Goal: Task Accomplishment & Management: Manage account settings

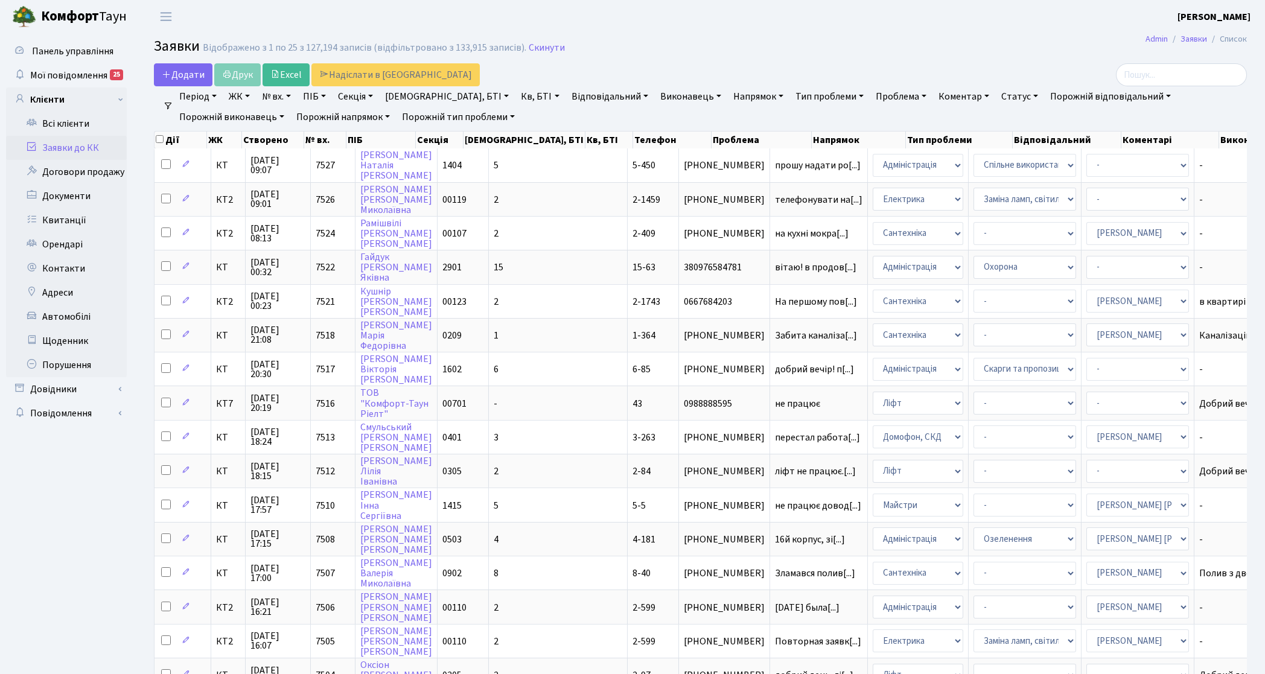
select select "25"
click at [218, 405] on td "КТ7" at bounding box center [228, 403] width 34 height 34
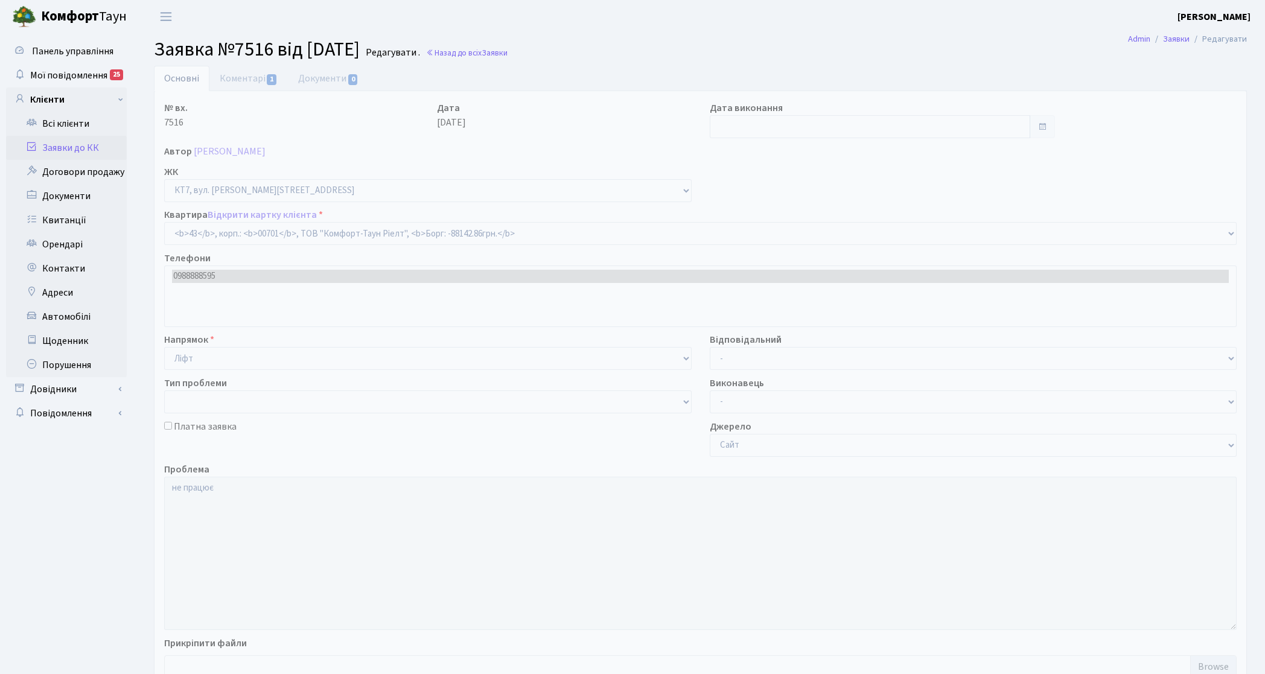
select select "18377"
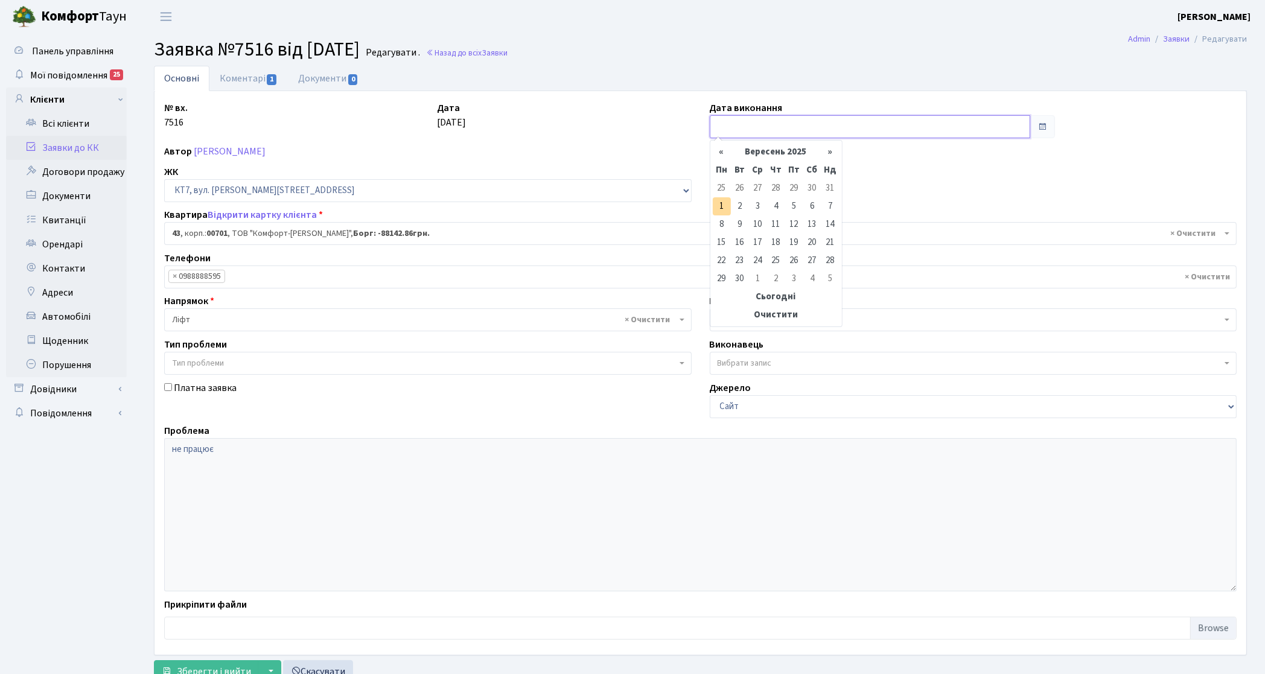
click at [728, 132] on input "text" at bounding box center [870, 126] width 320 height 23
click at [719, 206] on td "1" at bounding box center [722, 206] width 18 height 18
type input "[DATE]"
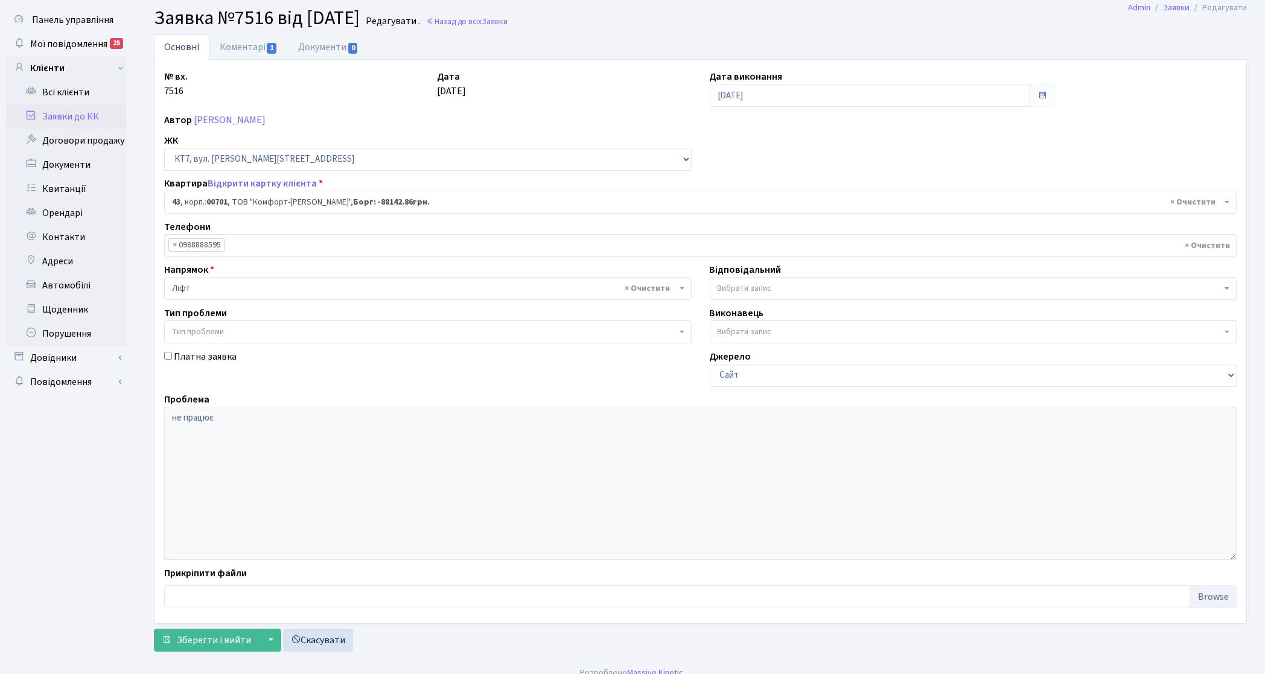
scroll to position [46, 0]
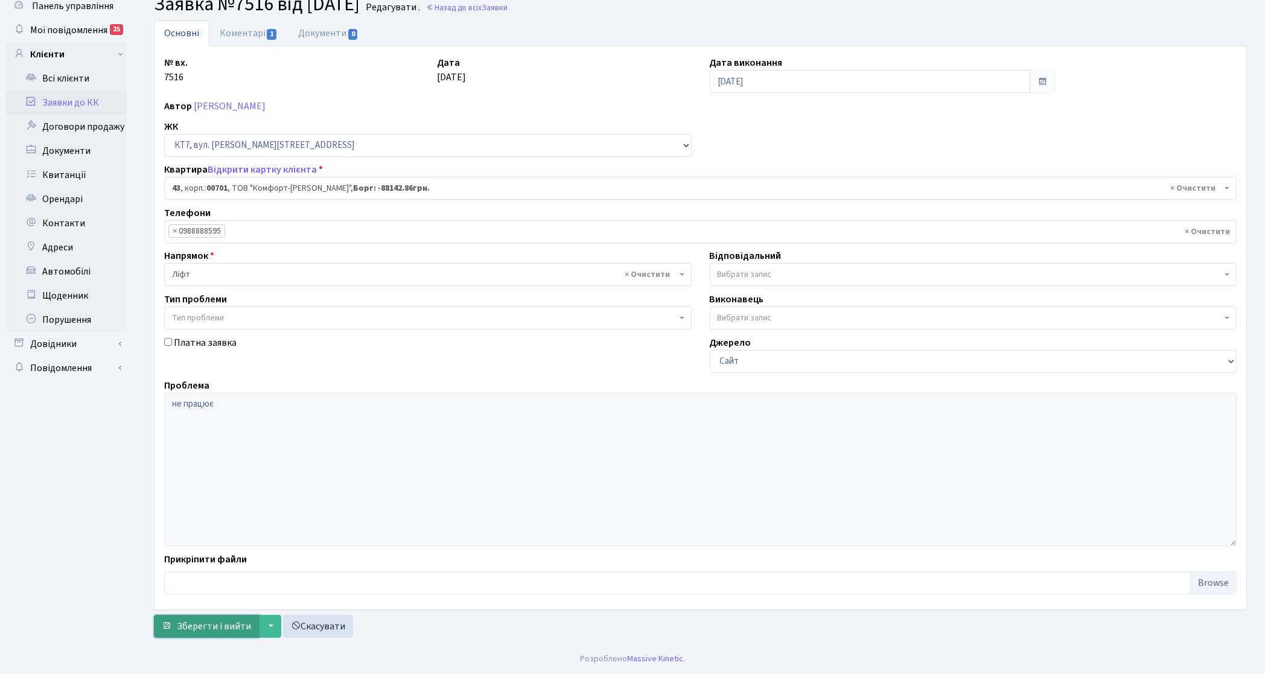
click at [218, 623] on span "Зберегти і вийти" at bounding box center [214, 626] width 74 height 13
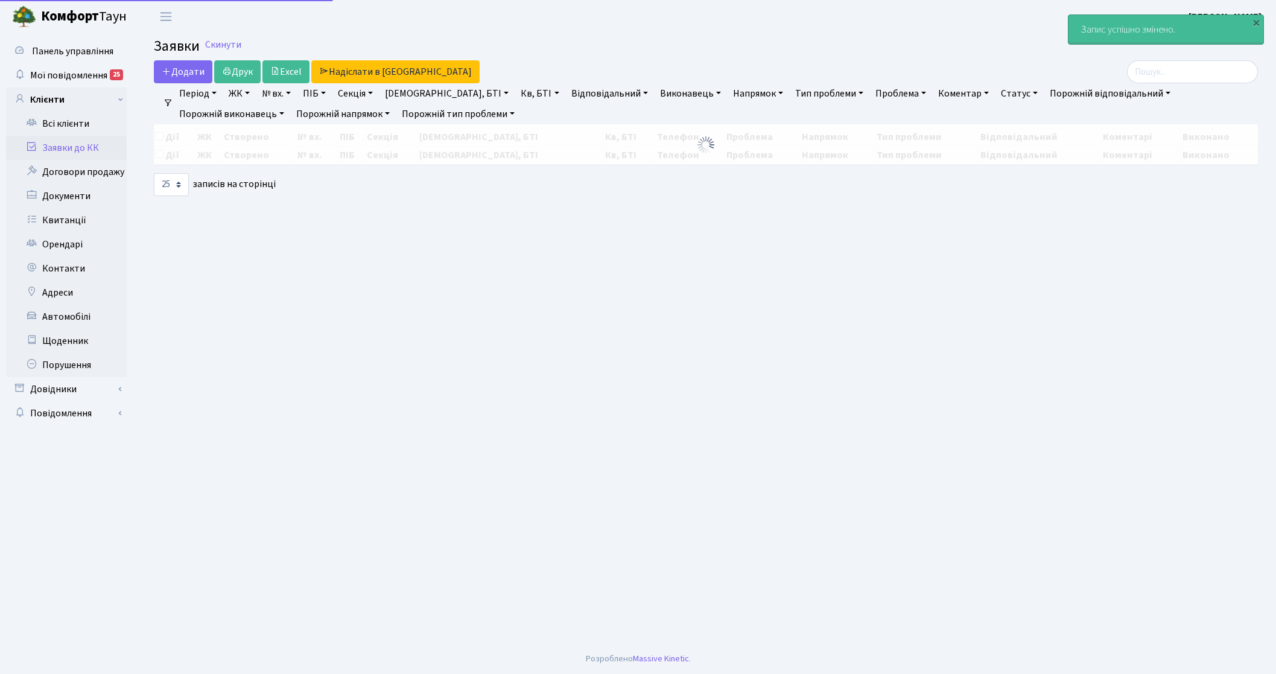
select select "25"
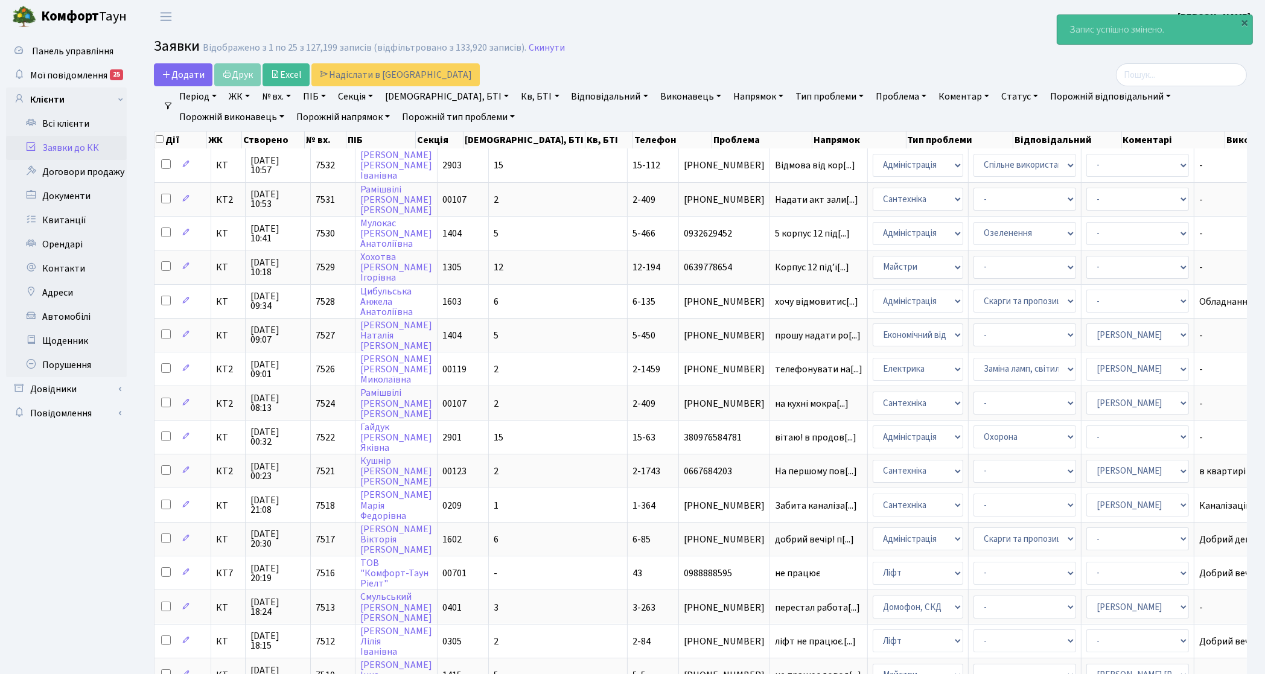
click at [728, 101] on link "Напрямок" at bounding box center [758, 96] width 60 height 21
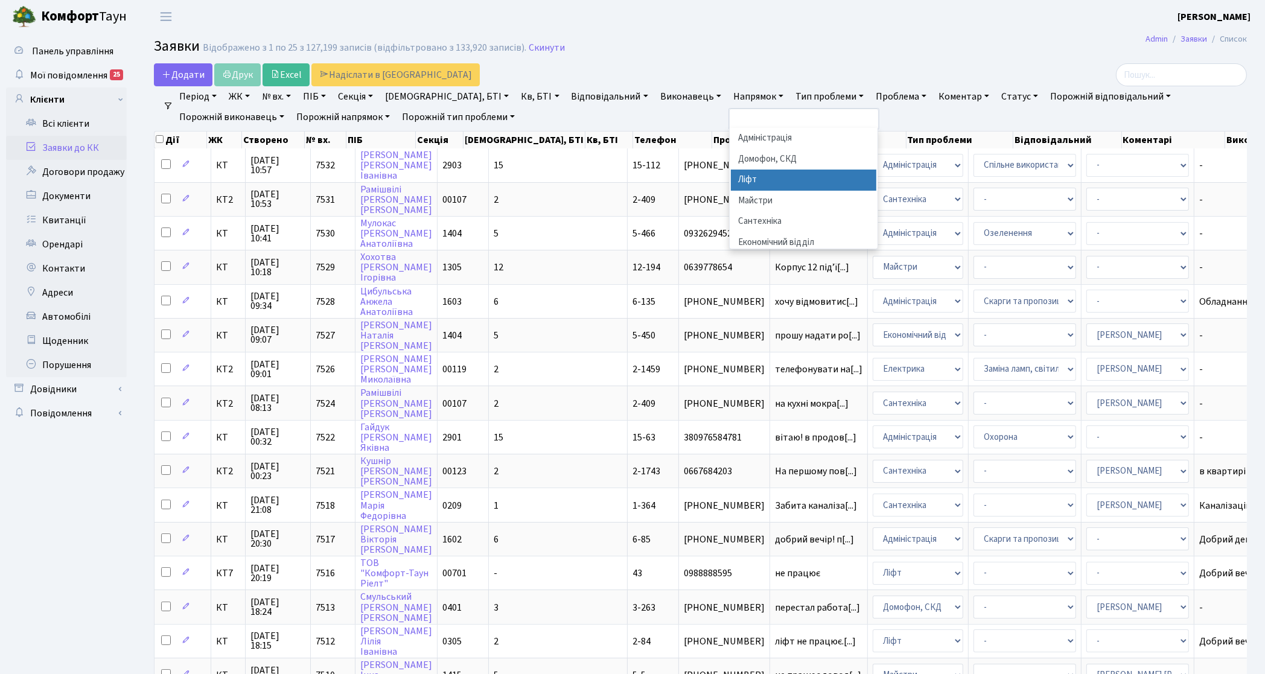
click at [731, 181] on li "Ліфт" at bounding box center [804, 180] width 146 height 21
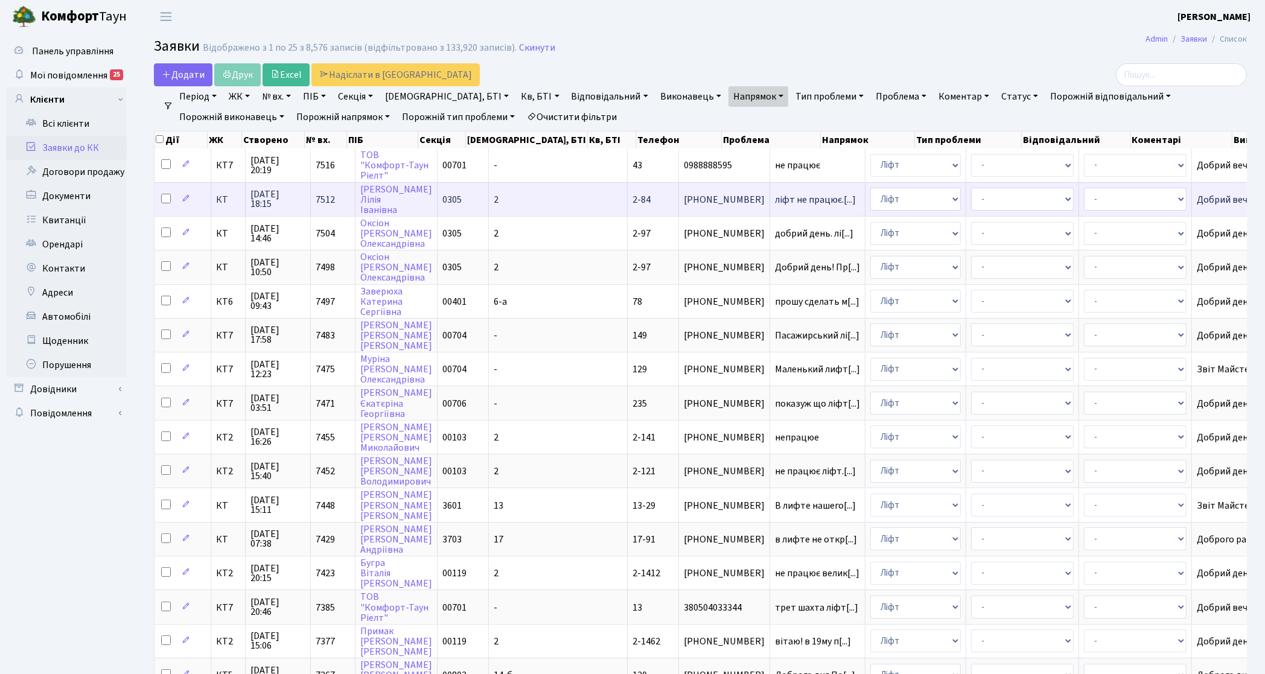
click at [220, 203] on span "КТ" at bounding box center [228, 200] width 24 height 10
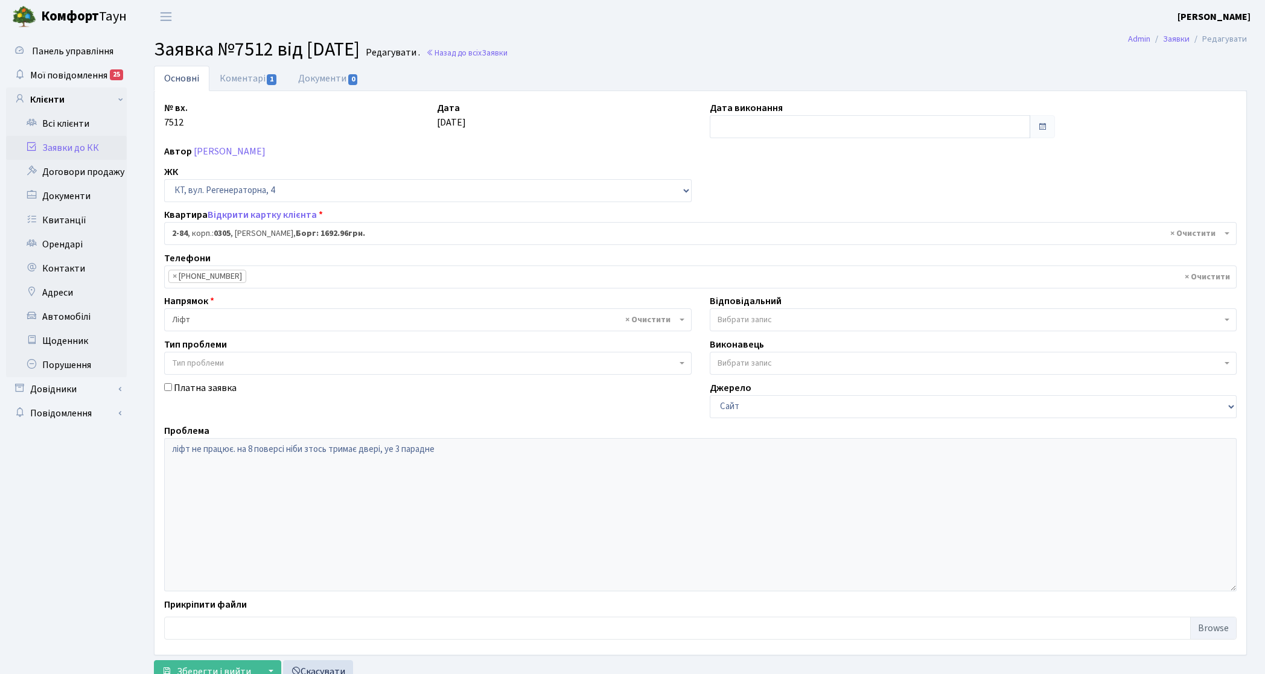
select select "653"
click at [726, 127] on input "text" at bounding box center [870, 126] width 320 height 23
click at [728, 206] on td "1" at bounding box center [722, 206] width 18 height 18
type input "[DATE]"
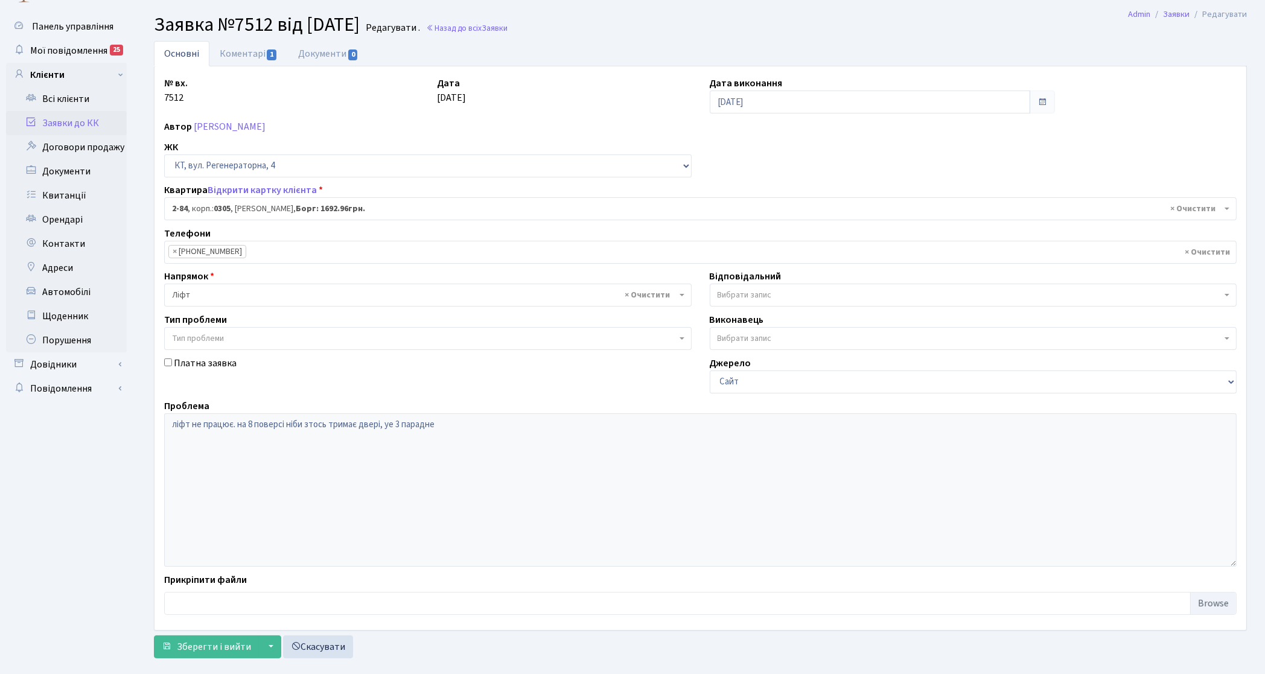
scroll to position [46, 0]
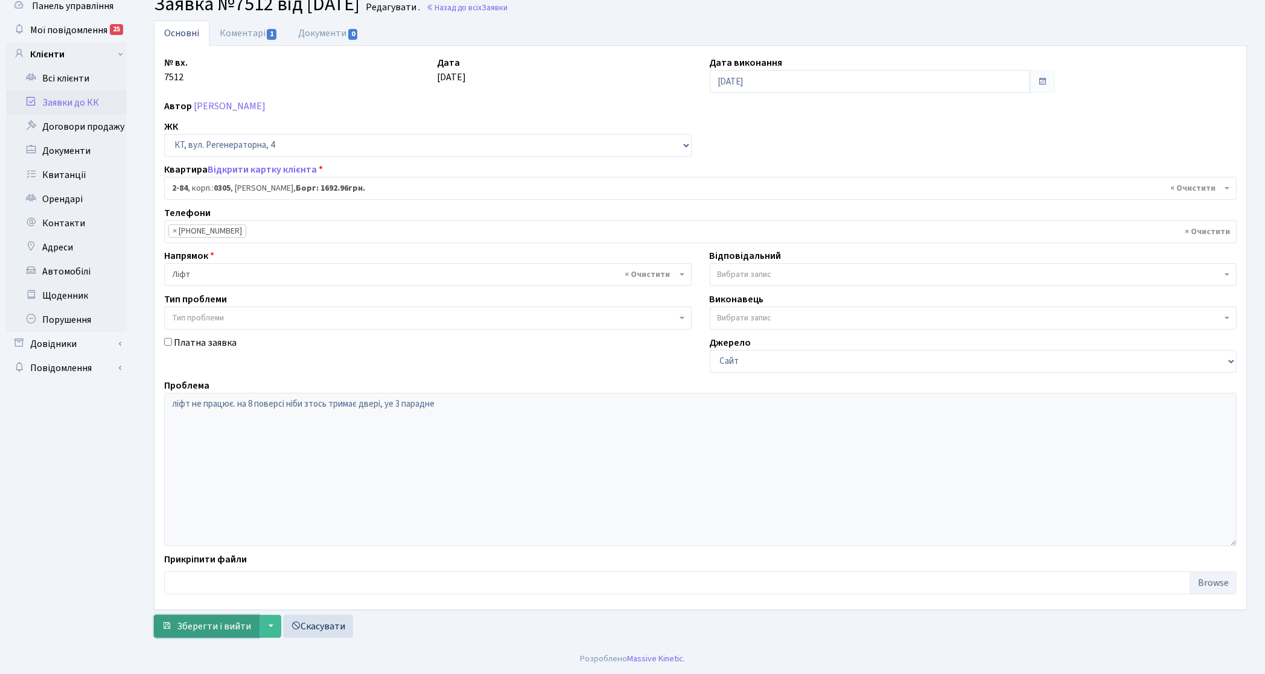
click at [237, 638] on button "Зберегти і вийти" at bounding box center [206, 626] width 105 height 23
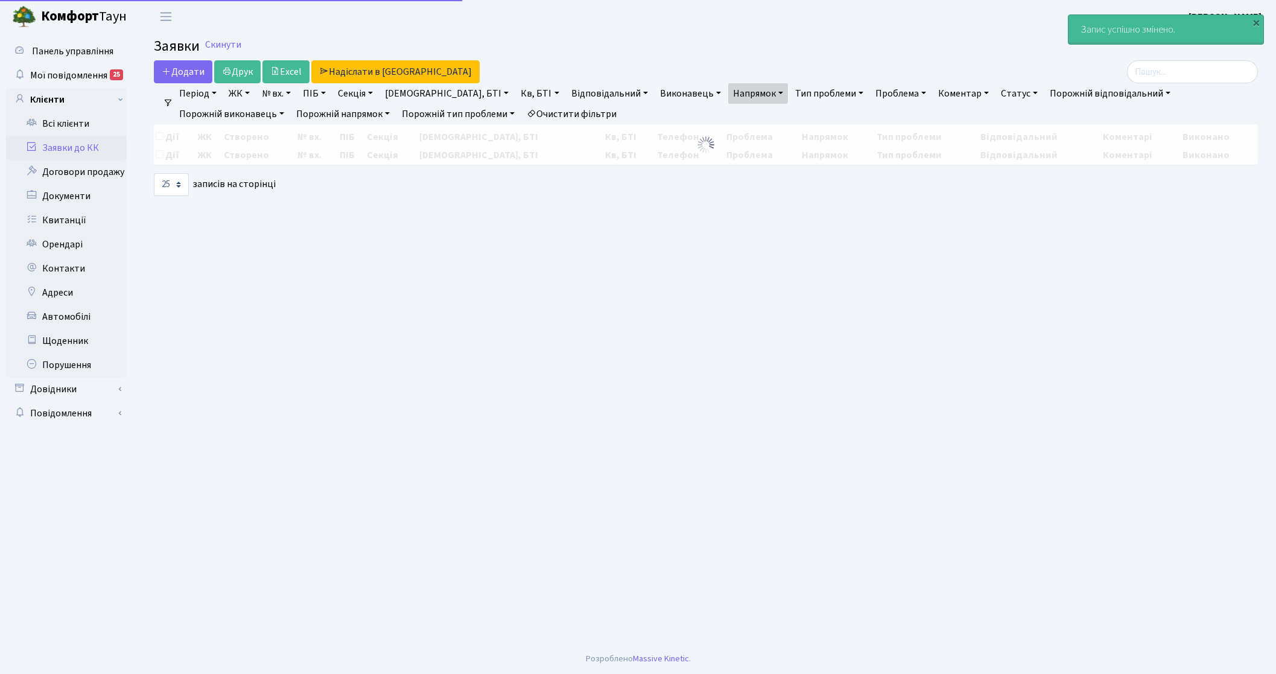
select select "25"
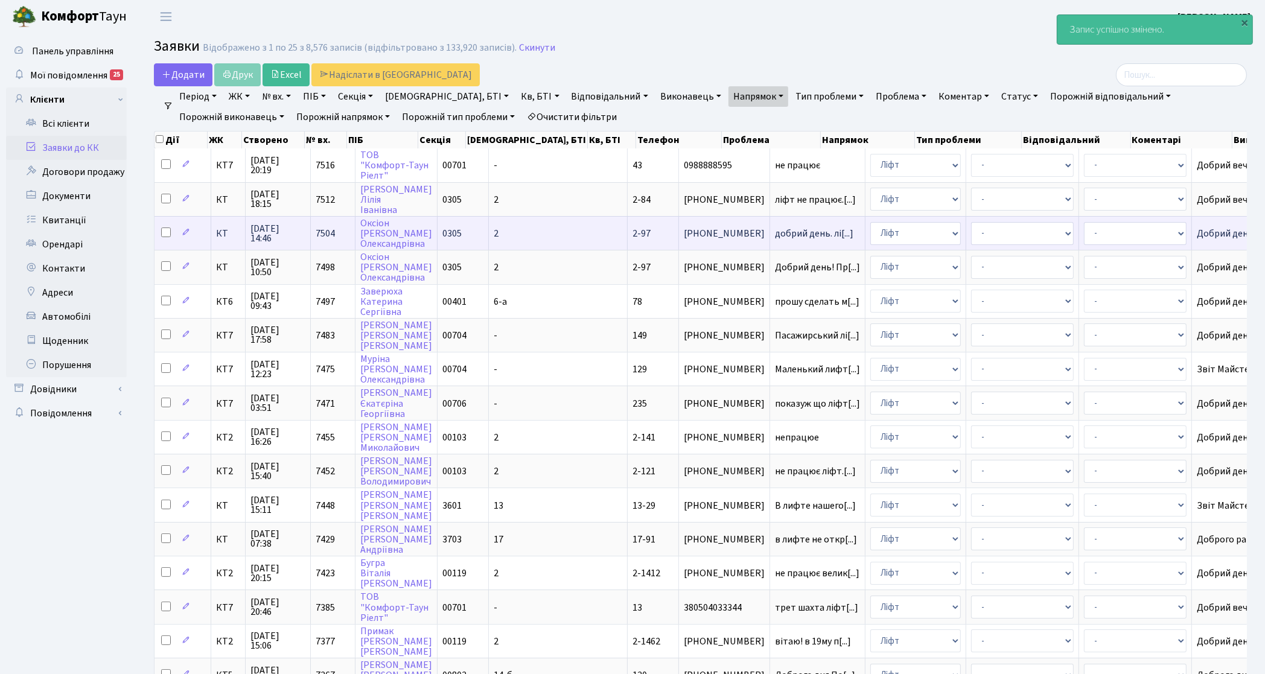
click at [228, 238] on td "КТ" at bounding box center [228, 233] width 34 height 34
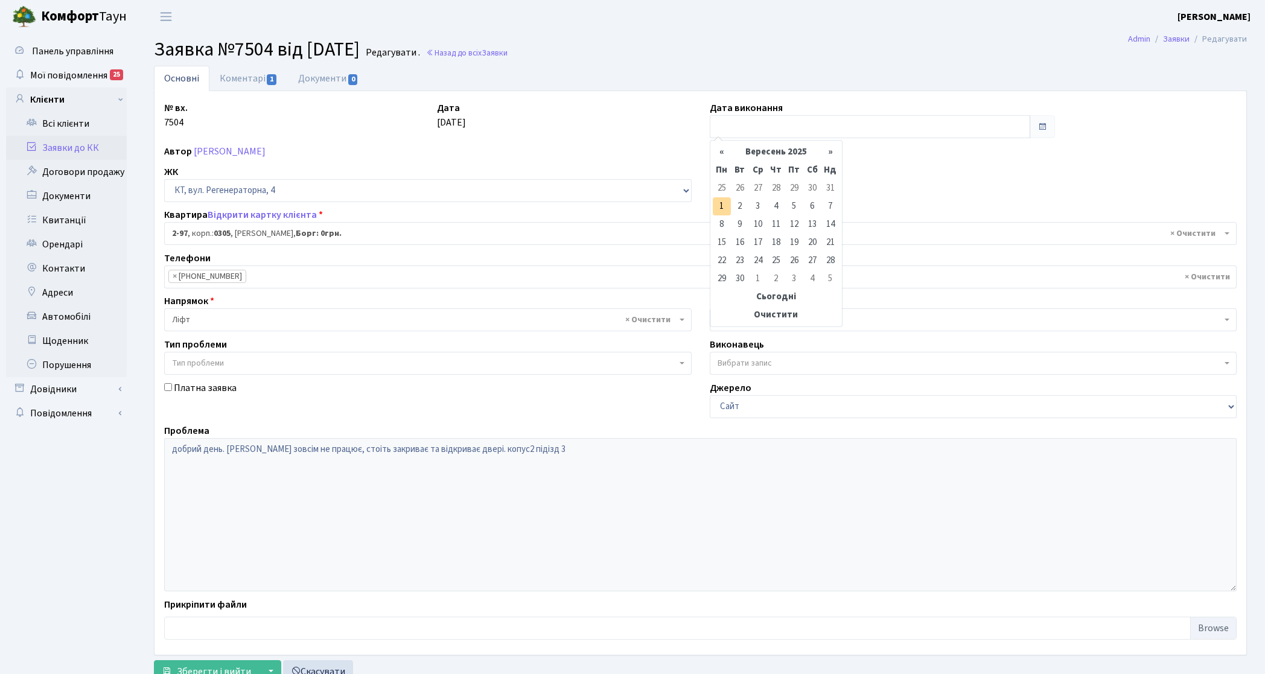
select select "666"
click at [795, 126] on input "text" at bounding box center [870, 126] width 320 height 23
click at [722, 210] on td "1" at bounding box center [722, 206] width 18 height 18
type input "[DATE]"
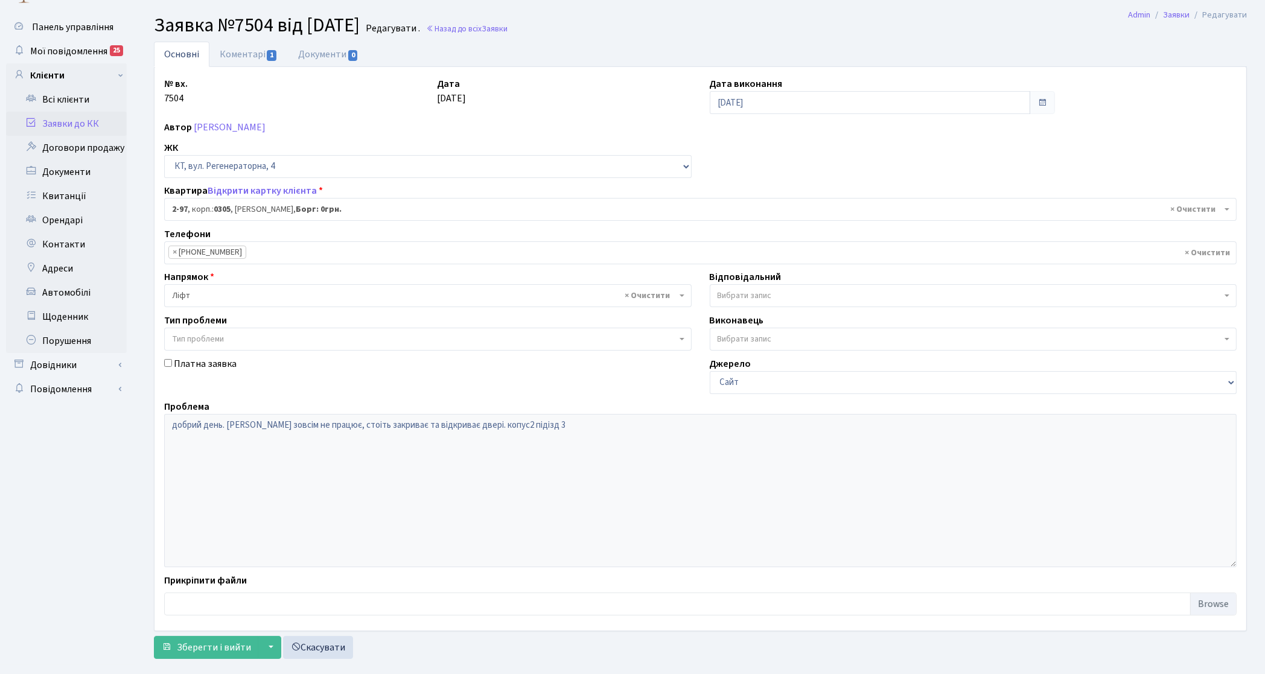
scroll to position [46, 0]
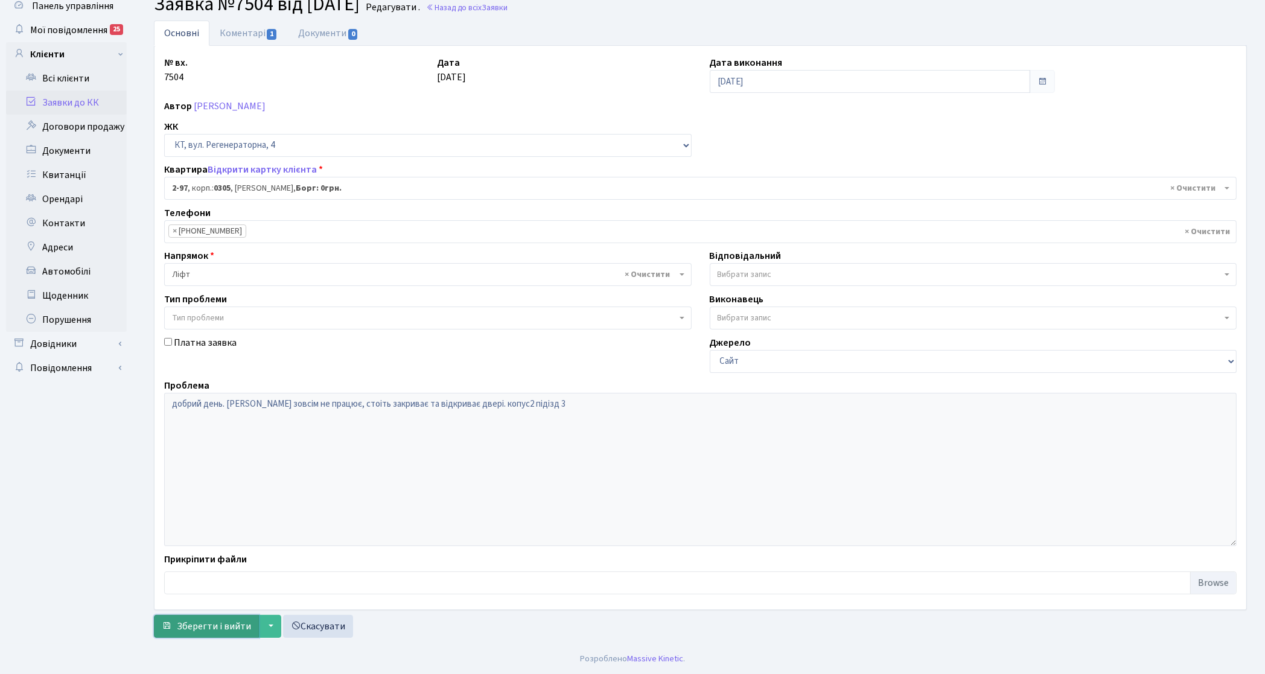
click at [209, 617] on button "Зберегти і вийти" at bounding box center [206, 626] width 105 height 23
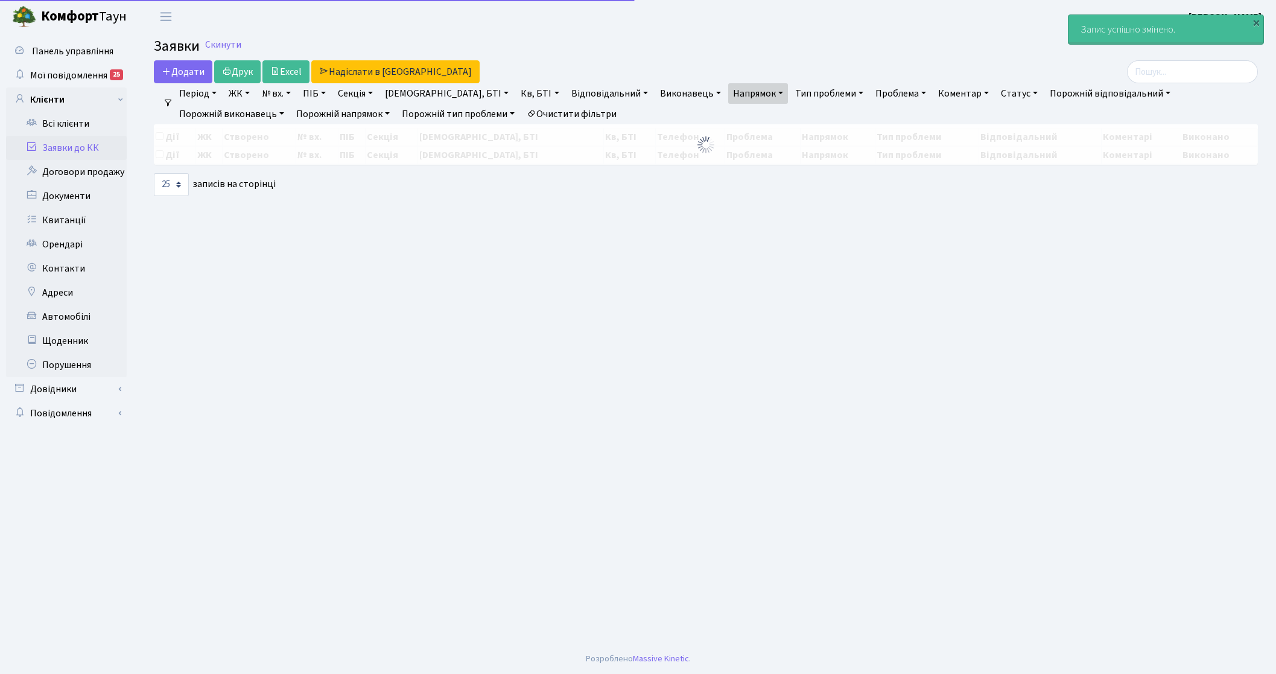
select select "25"
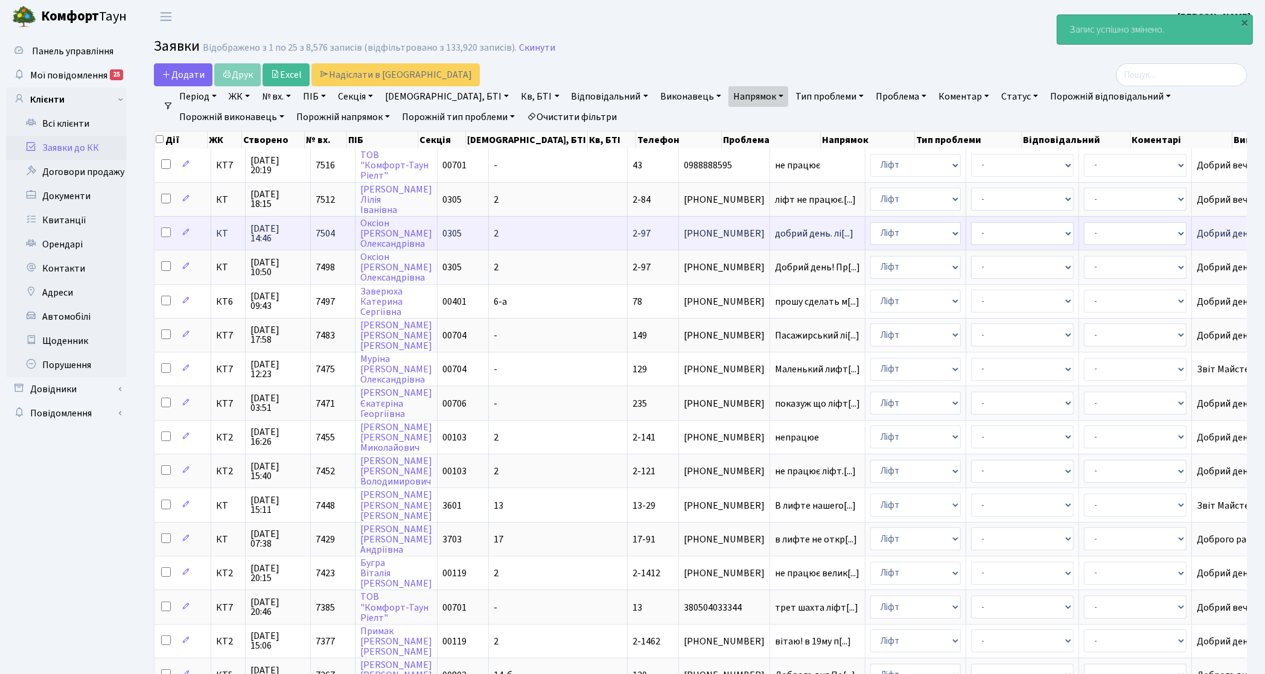
click at [230, 235] on span "КТ" at bounding box center [228, 234] width 24 height 10
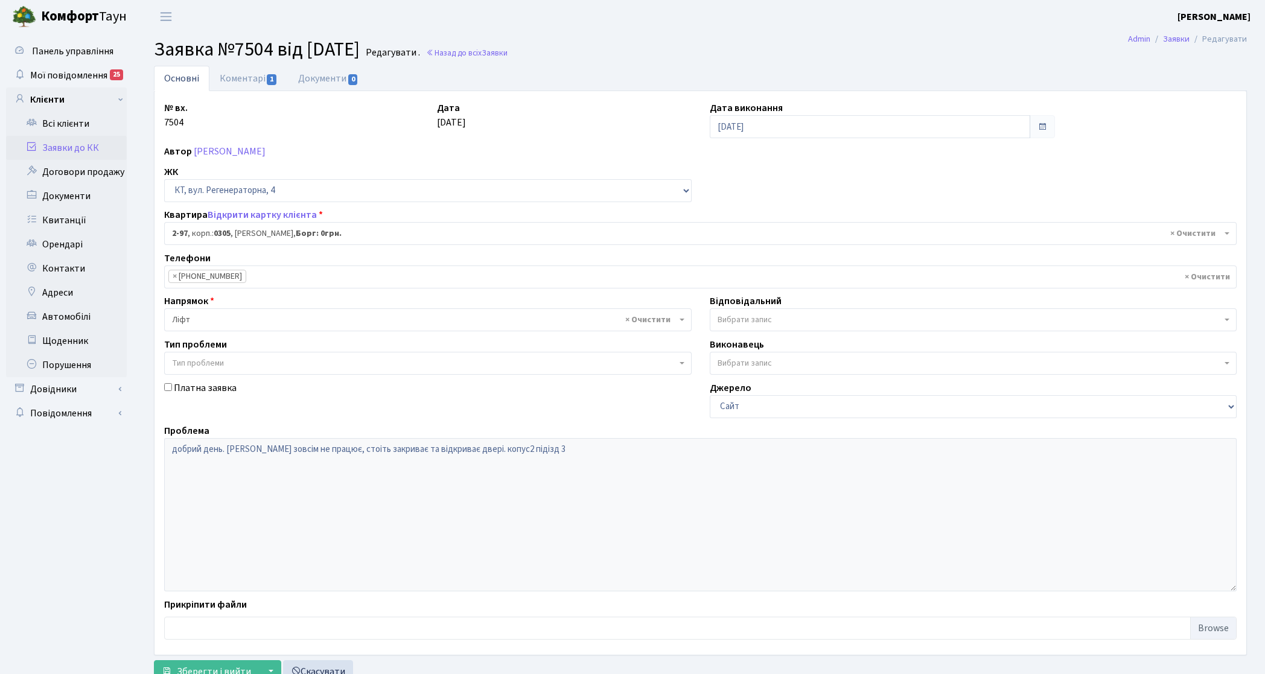
select select "666"
click at [67, 149] on link "Заявки до КК" at bounding box center [66, 148] width 121 height 24
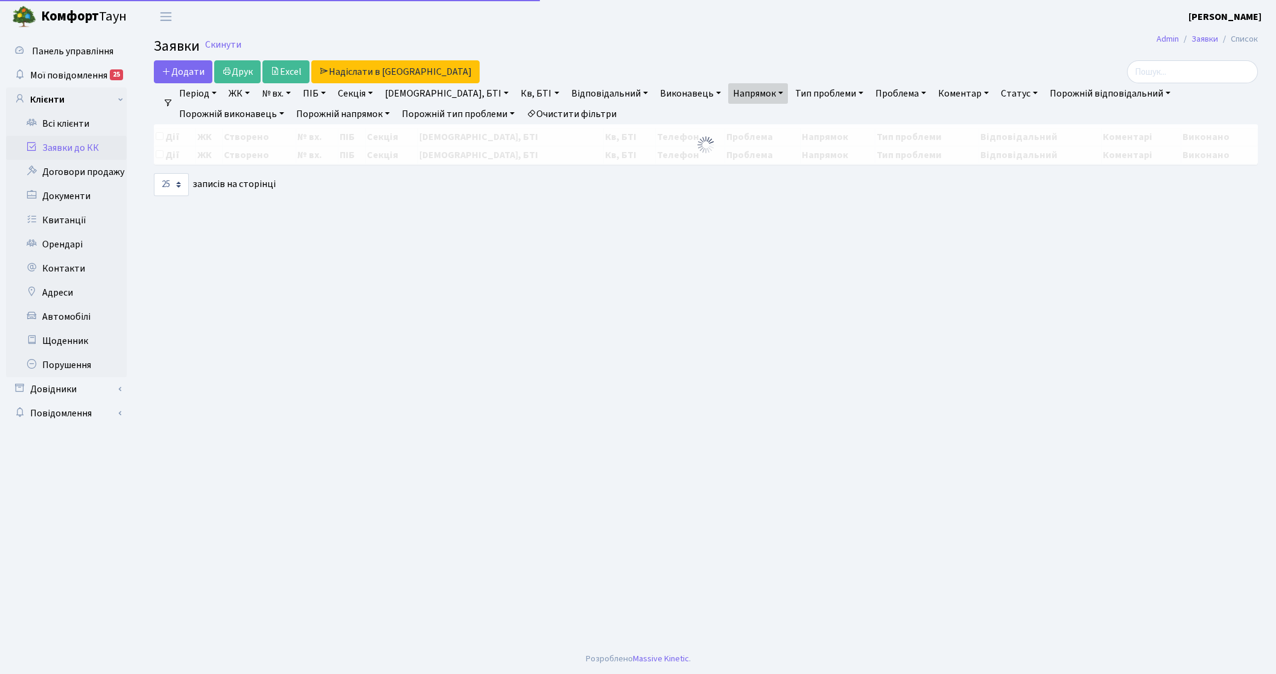
select select "25"
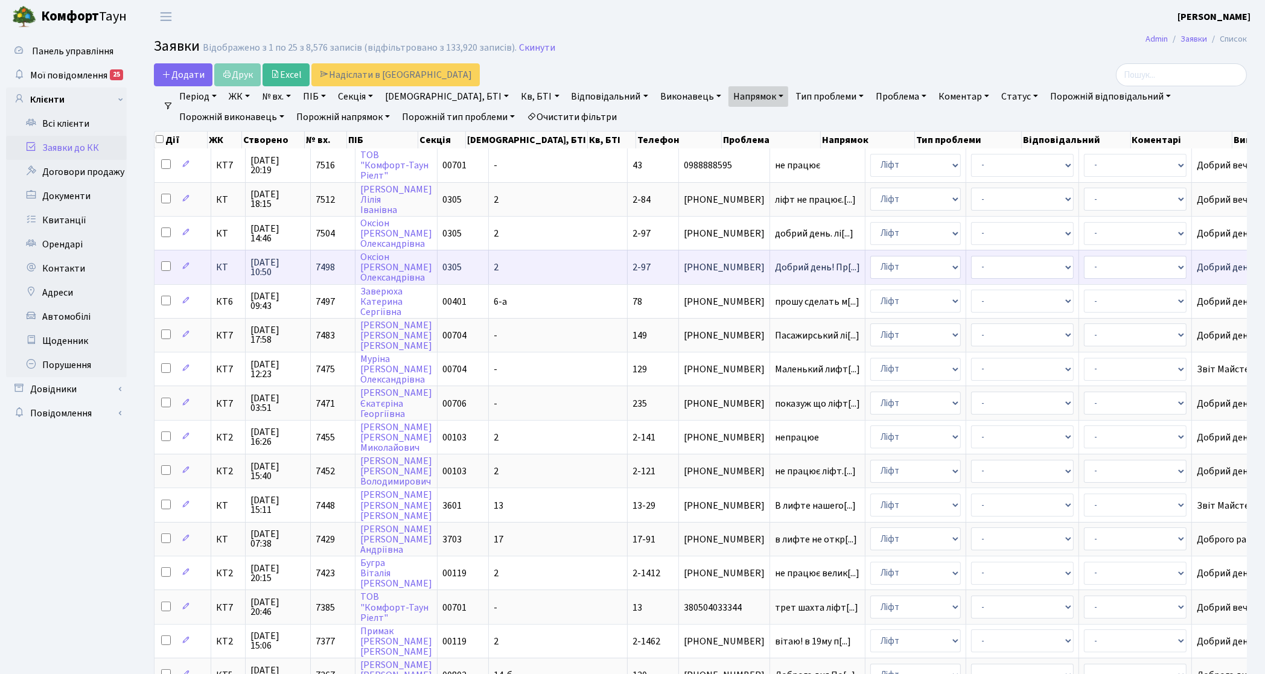
click at [233, 270] on span "КТ" at bounding box center [228, 268] width 24 height 10
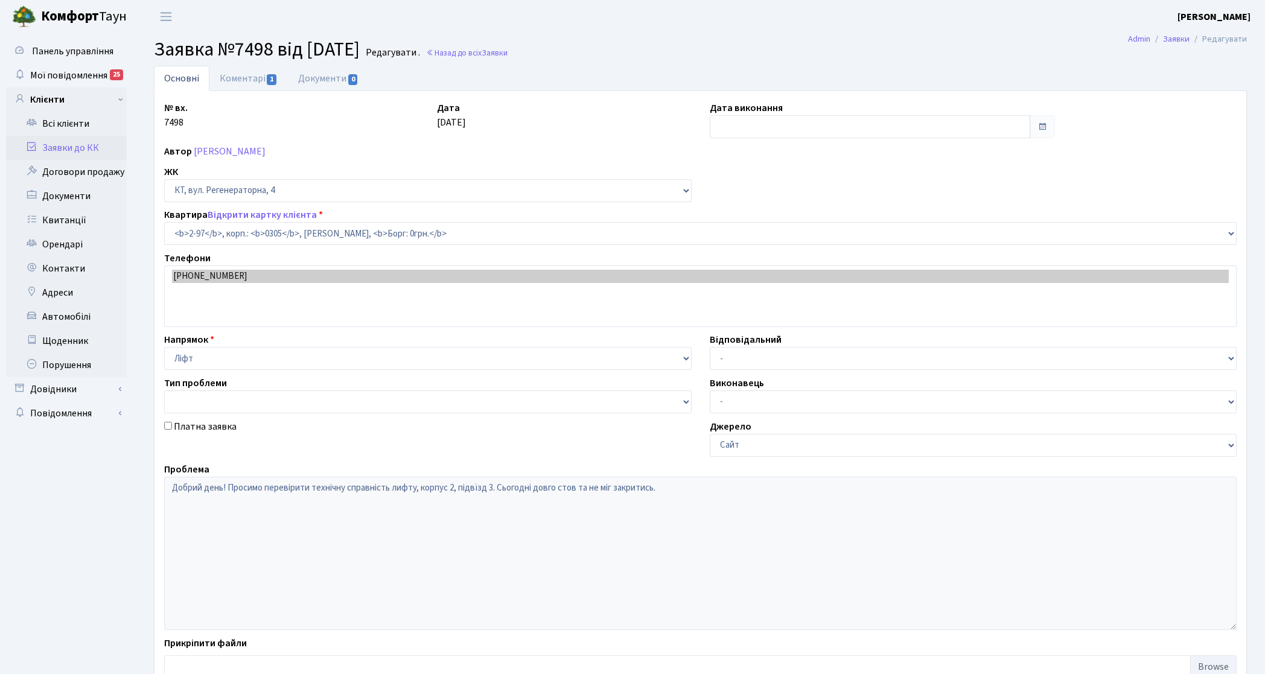
select select "666"
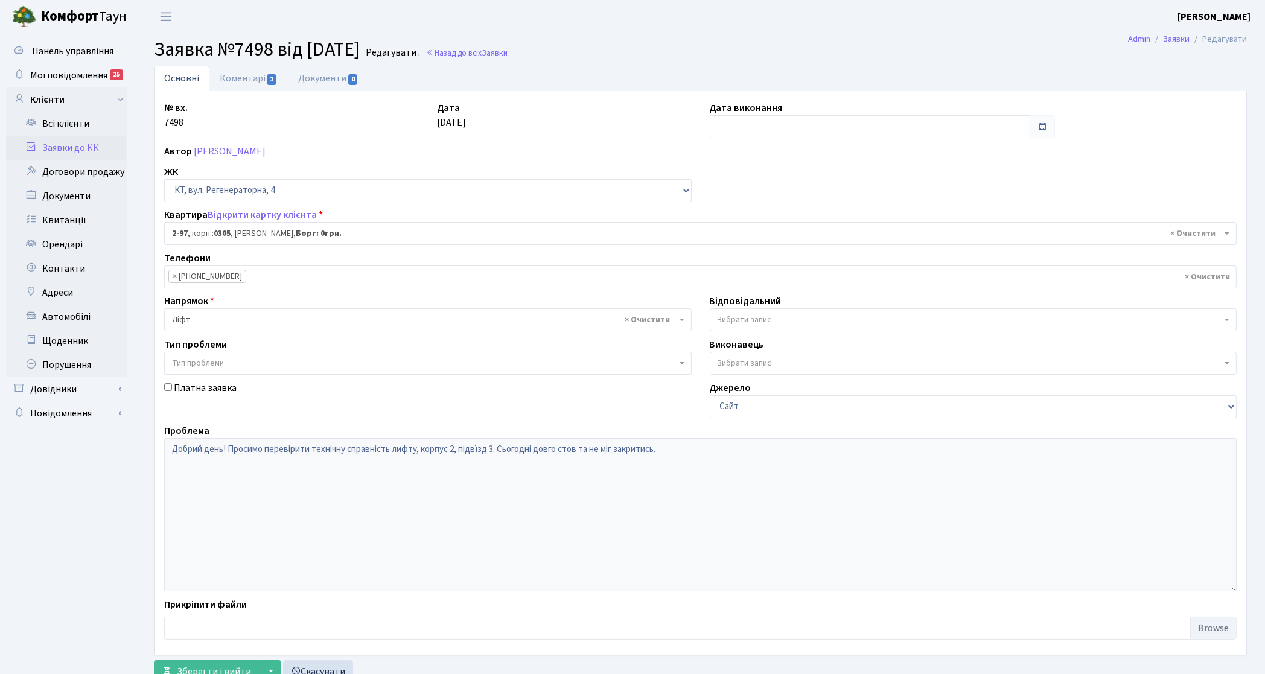
click at [740, 124] on input "text" at bounding box center [870, 126] width 320 height 23
click at [734, 127] on input "text" at bounding box center [870, 126] width 320 height 23
click at [969, 129] on input "text" at bounding box center [870, 126] width 320 height 23
drag, startPoint x: 712, startPoint y: 115, endPoint x: 710, endPoint y: 132, distance: 16.5
click at [710, 132] on input "text" at bounding box center [870, 126] width 320 height 23
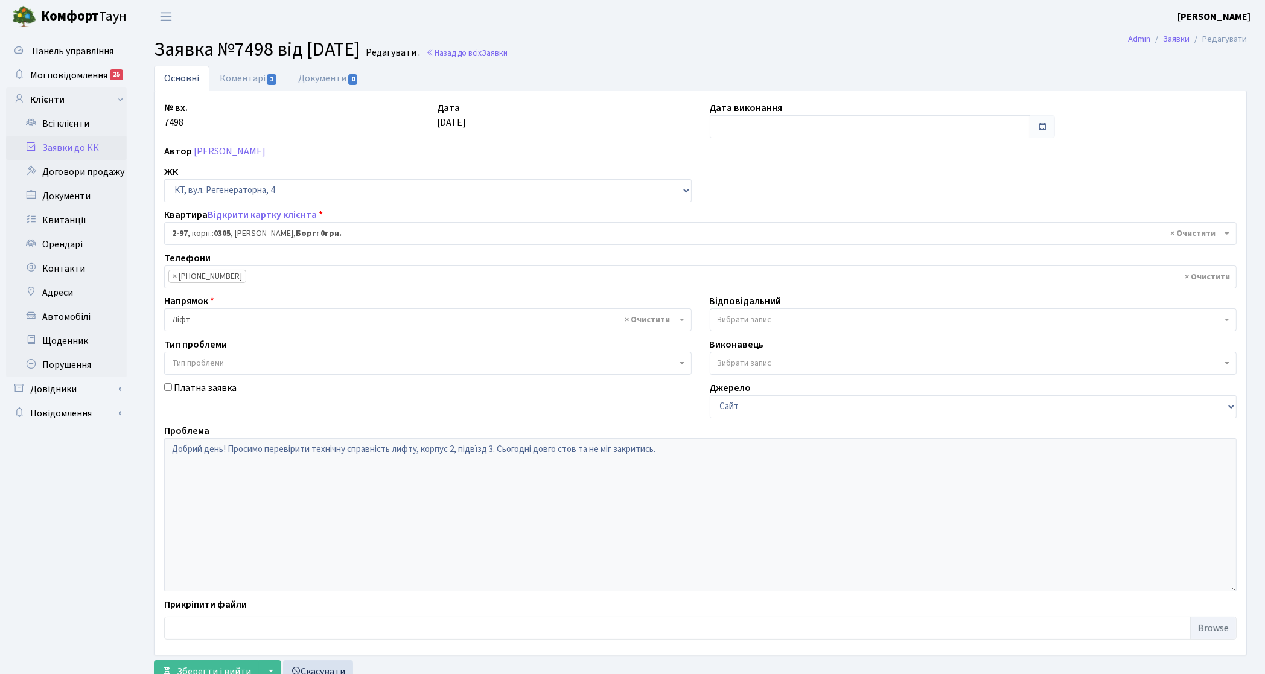
click at [713, 132] on input "text" at bounding box center [870, 126] width 320 height 23
click at [725, 127] on input "text" at bounding box center [870, 126] width 320 height 23
click at [504, 142] on div "№ вх. 7498 Дата 31.08.2025 Дата виконання Автор Оксіон Ірина Олександрівна ЖК -…" at bounding box center [700, 373] width 1091 height 544
click at [769, 119] on input "text" at bounding box center [870, 126] width 320 height 23
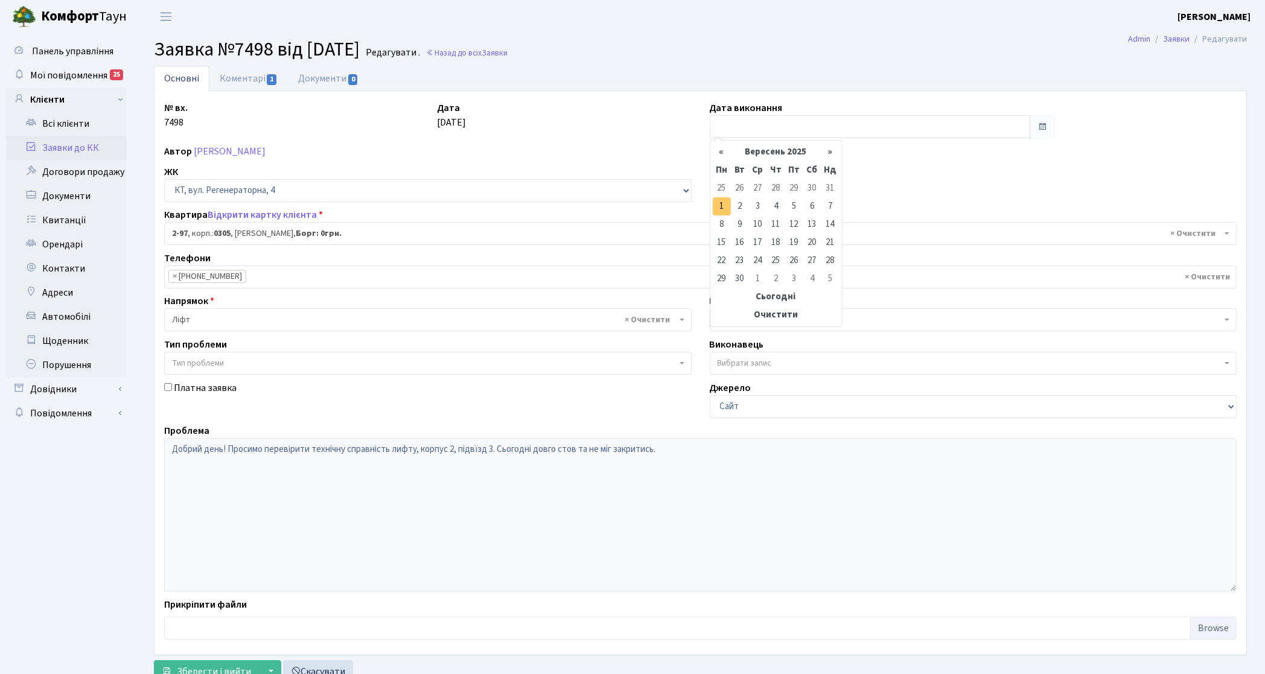
click at [728, 205] on td "1" at bounding box center [722, 206] width 18 height 18
type input "[DATE]"
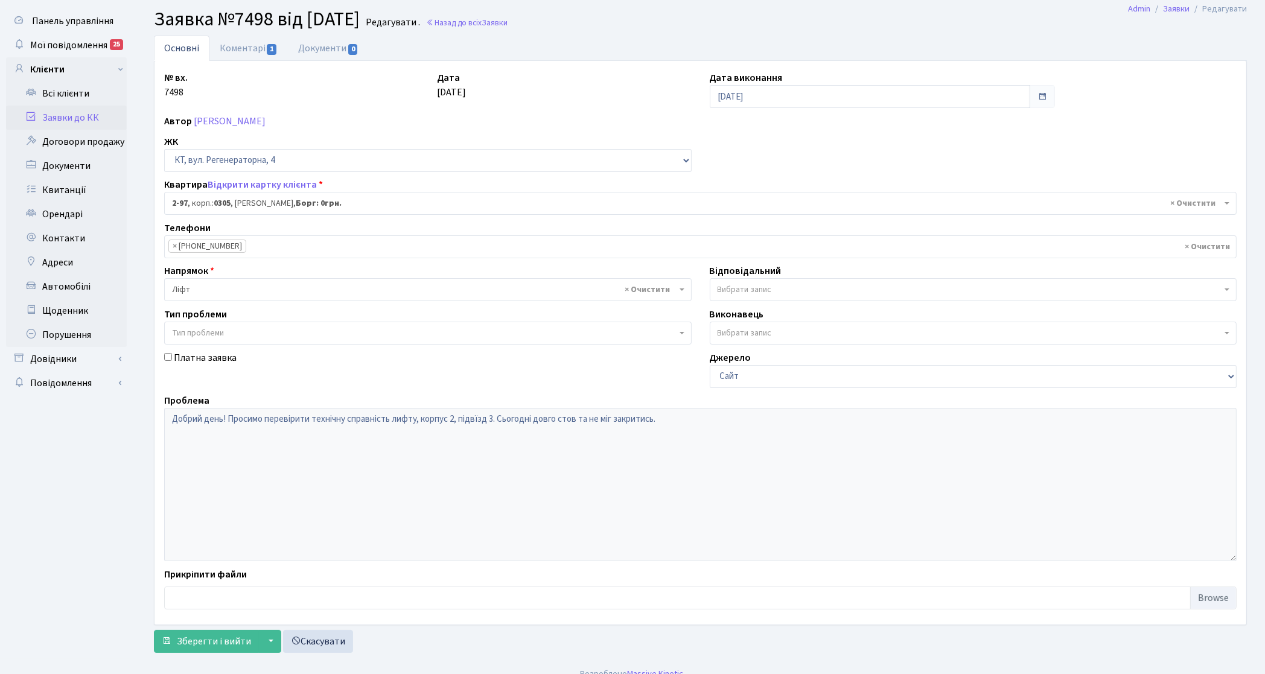
scroll to position [46, 0]
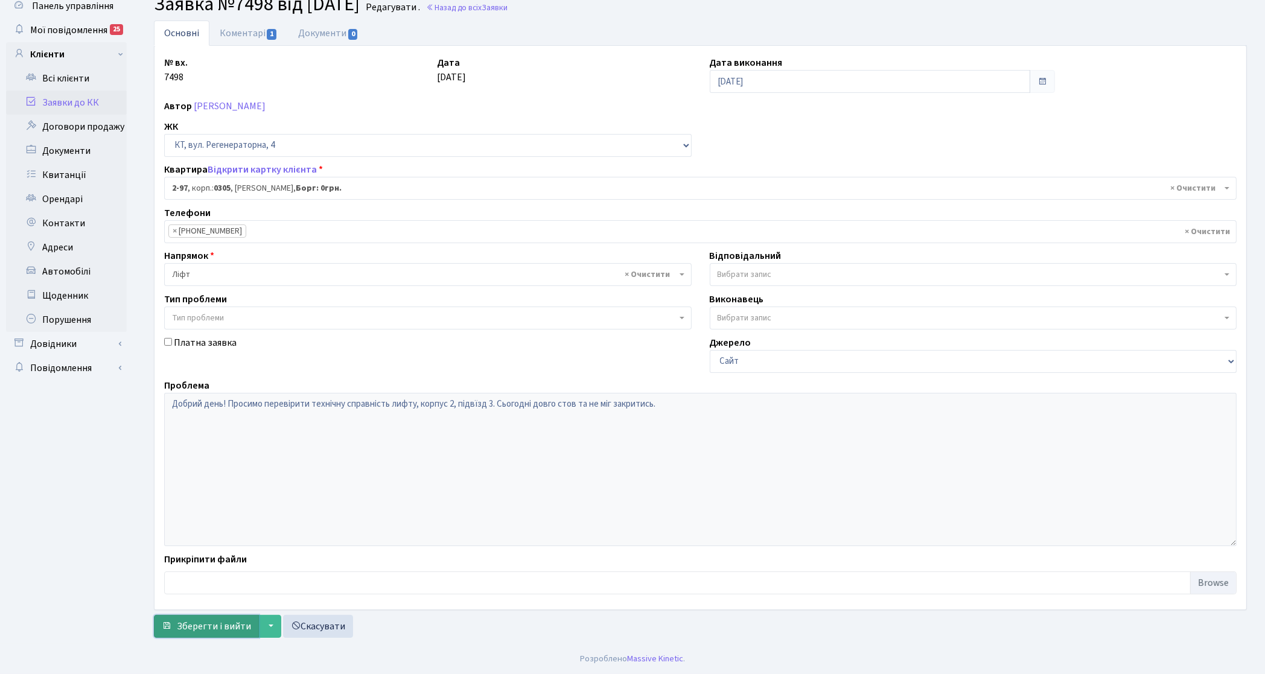
click at [200, 631] on span "Зберегти і вийти" at bounding box center [214, 626] width 74 height 13
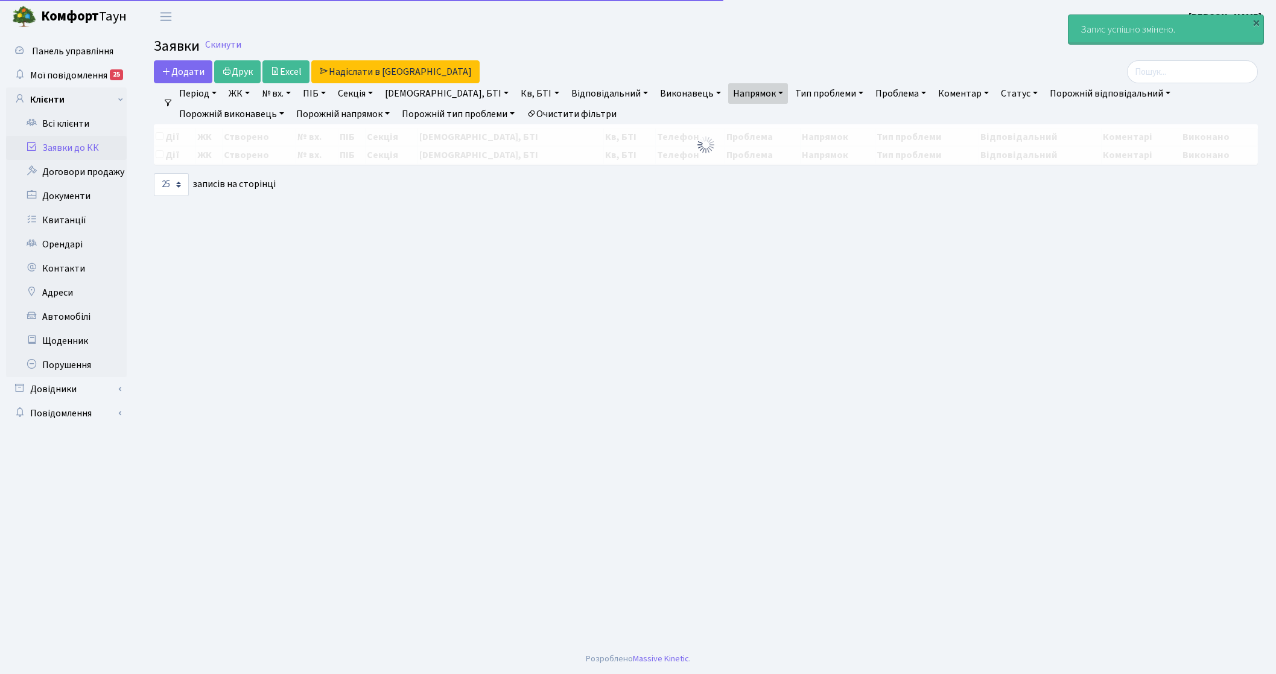
select select "25"
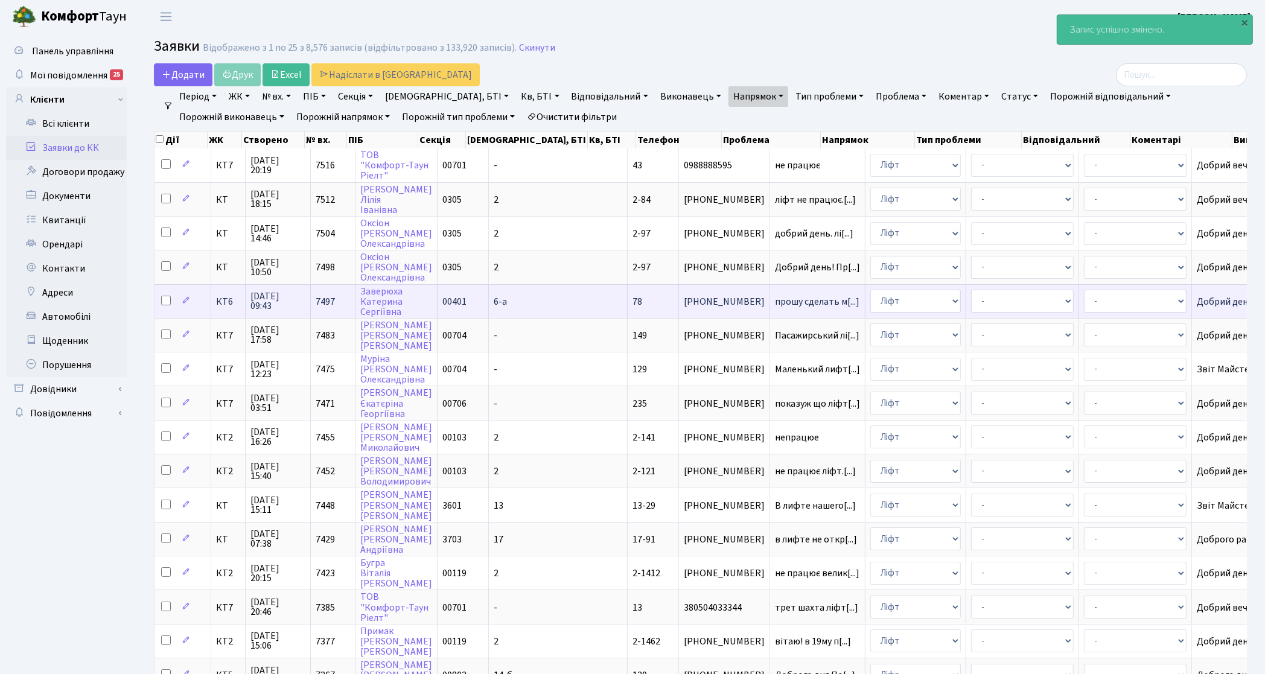
click at [226, 302] on span "КТ6" at bounding box center [228, 302] width 24 height 10
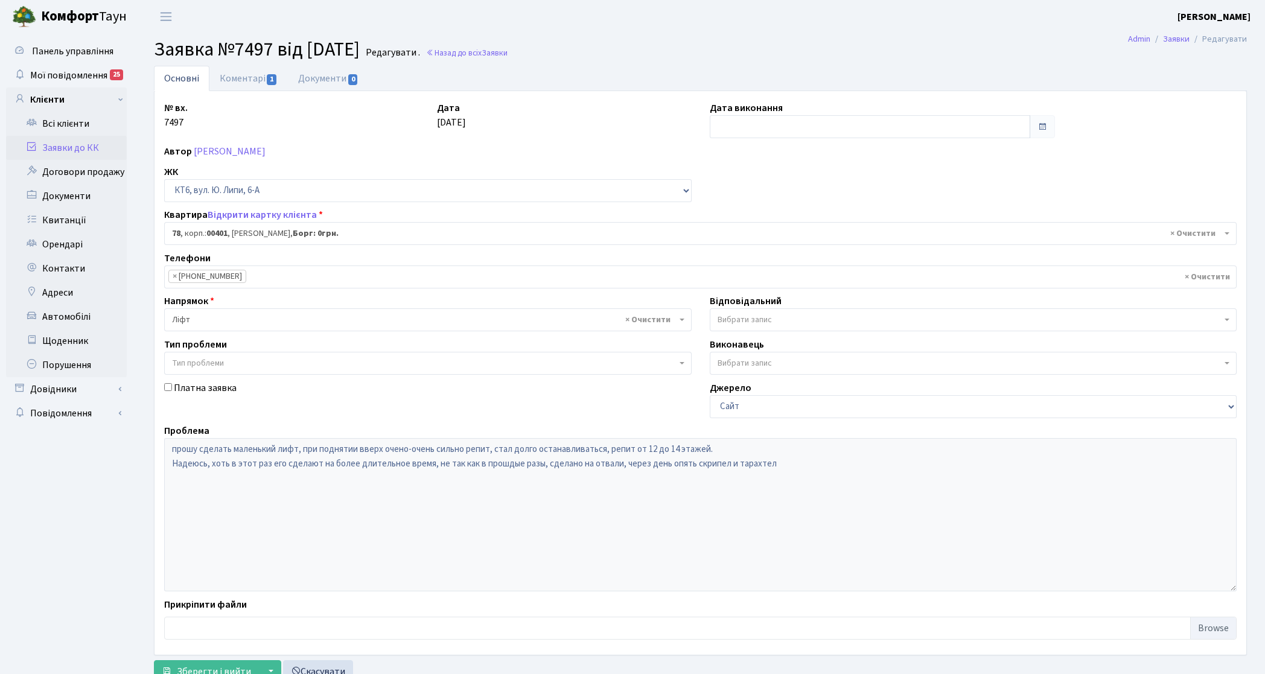
select select "17170"
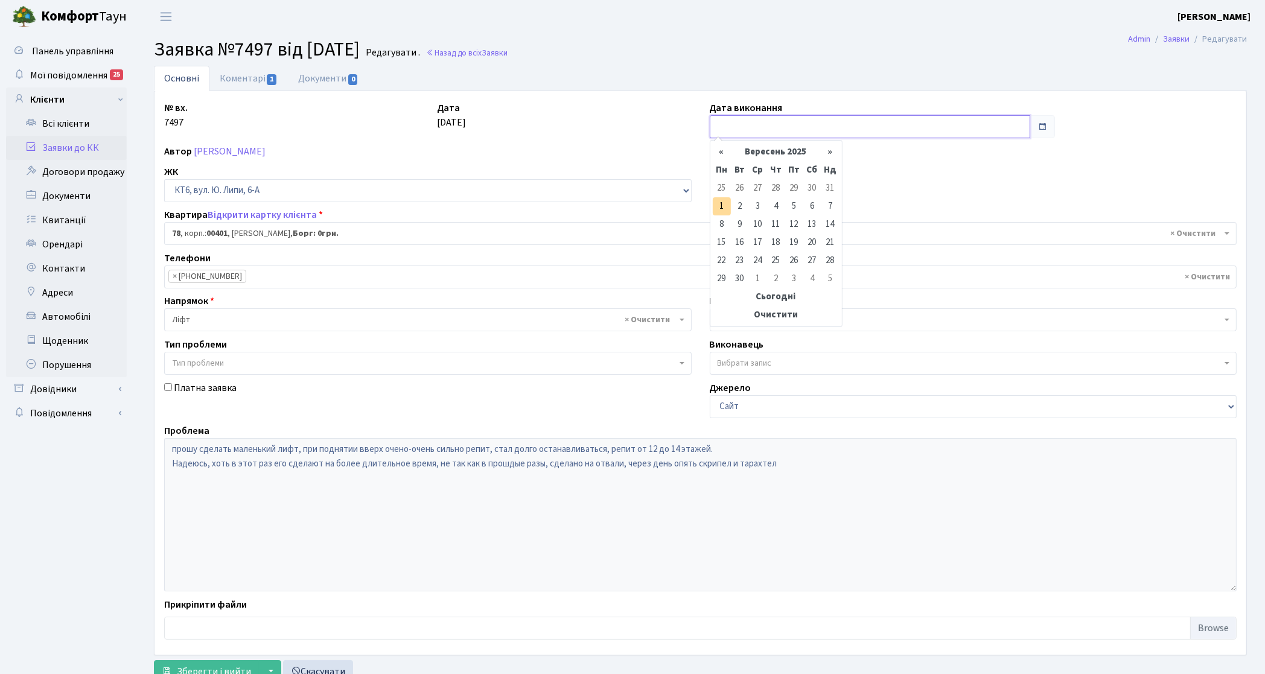
click at [745, 121] on input "text" at bounding box center [870, 126] width 320 height 23
click at [724, 209] on td "1" at bounding box center [722, 206] width 18 height 18
type input "[DATE]"
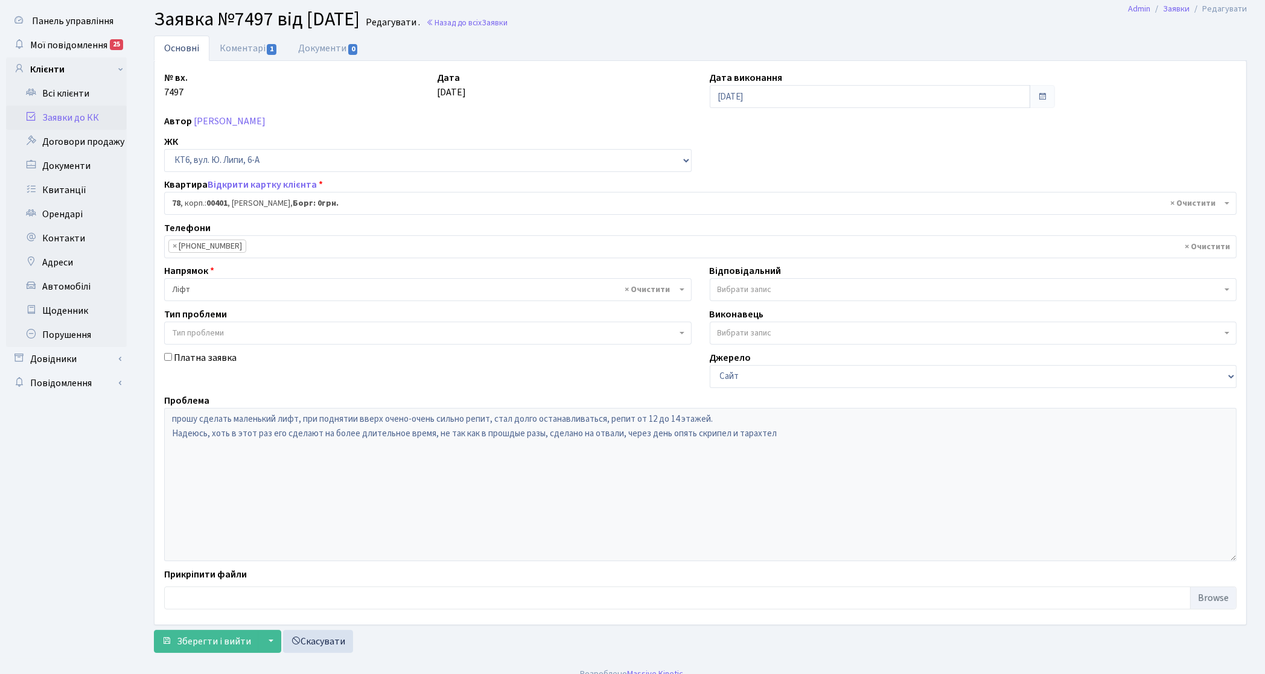
scroll to position [46, 0]
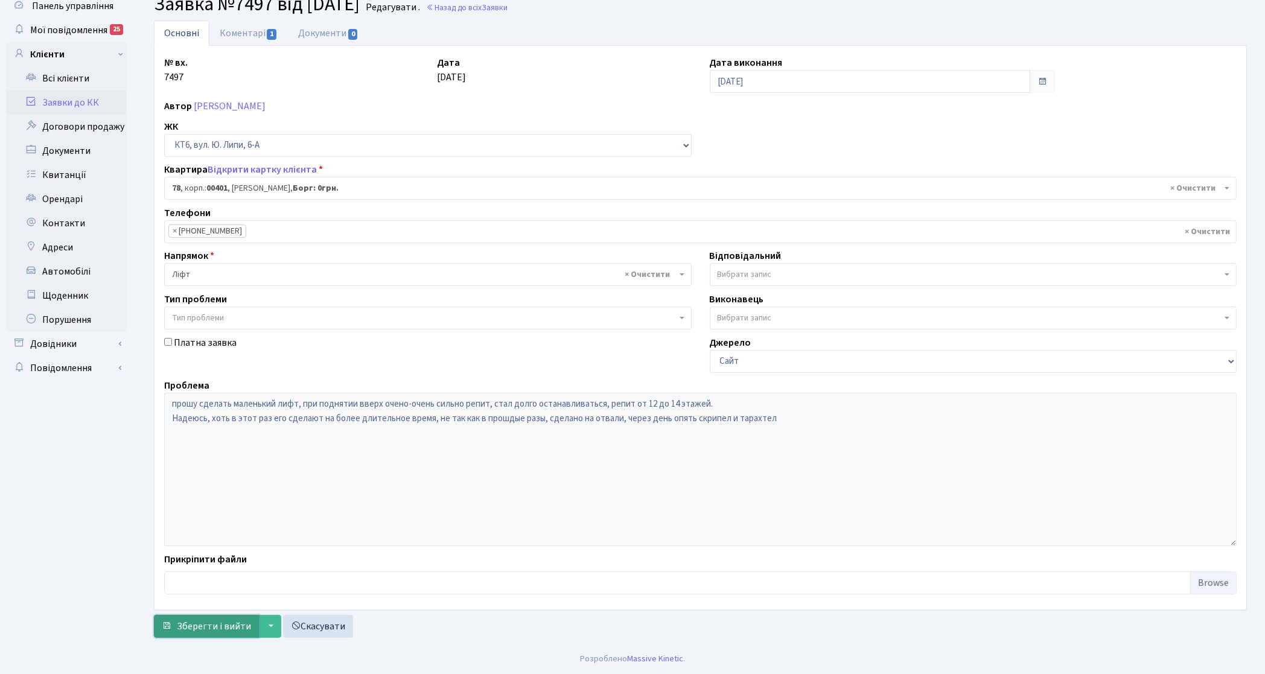
click at [205, 632] on span "Зберегти і вийти" at bounding box center [214, 626] width 74 height 13
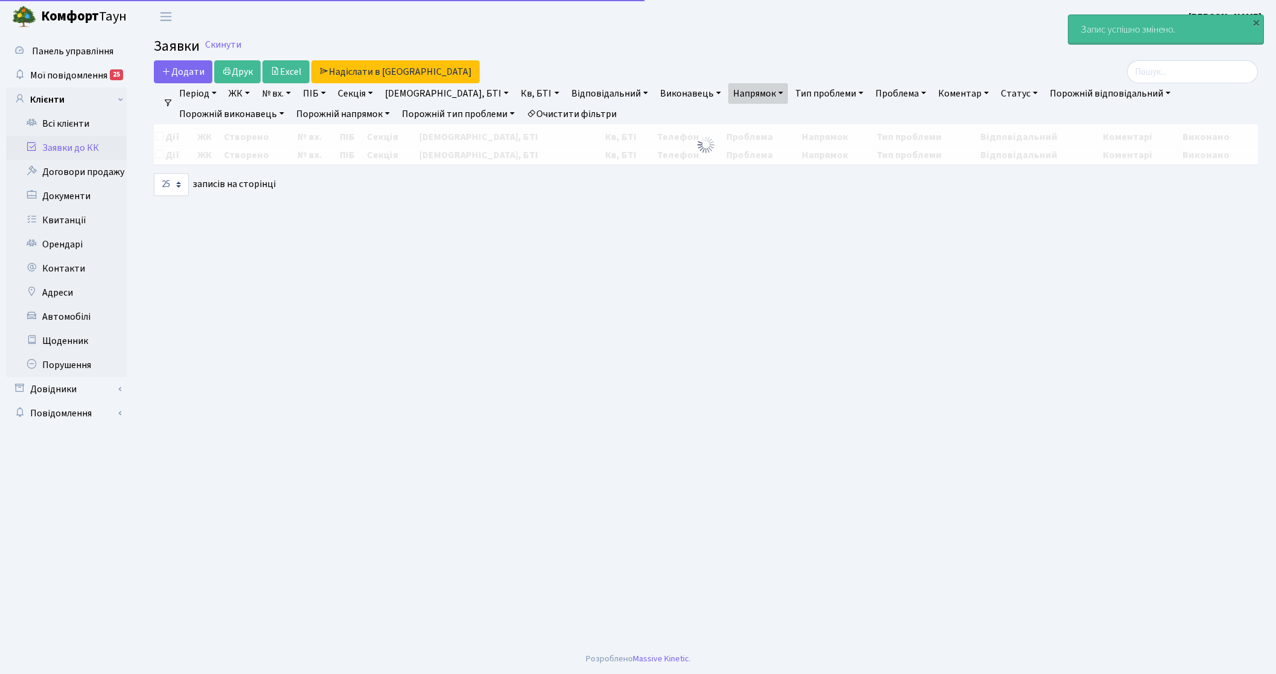
select select "25"
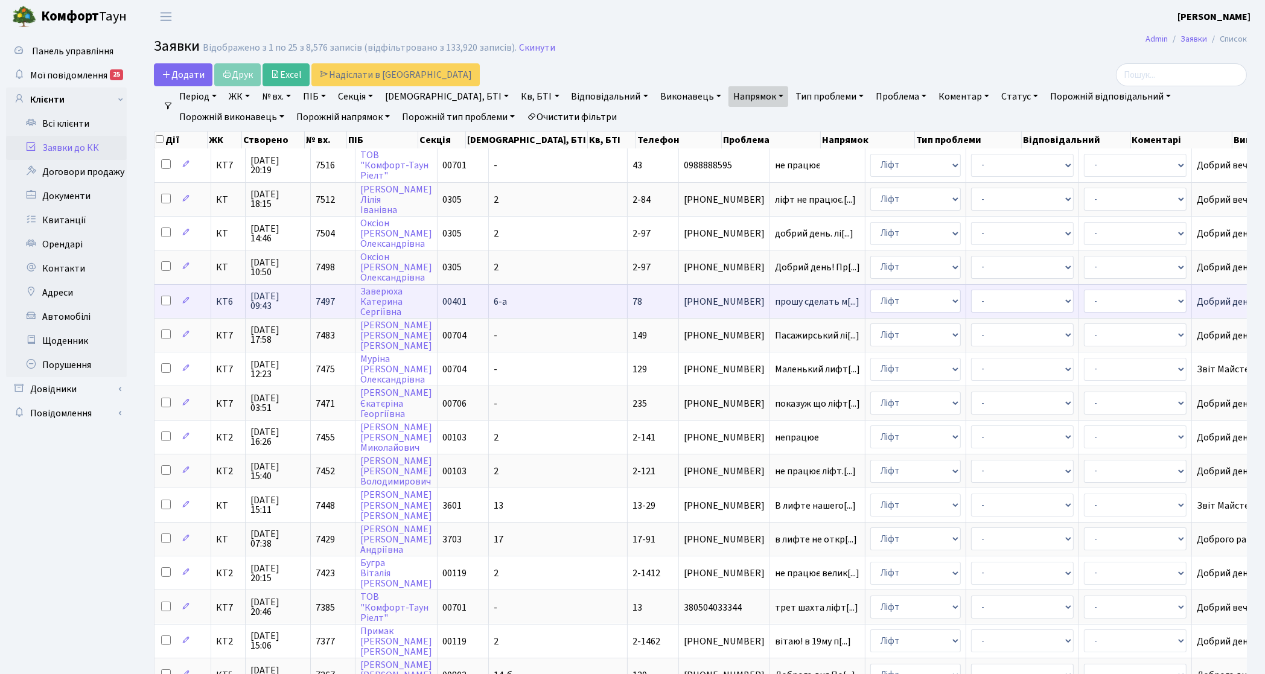
click at [226, 299] on span "КТ6" at bounding box center [228, 302] width 24 height 10
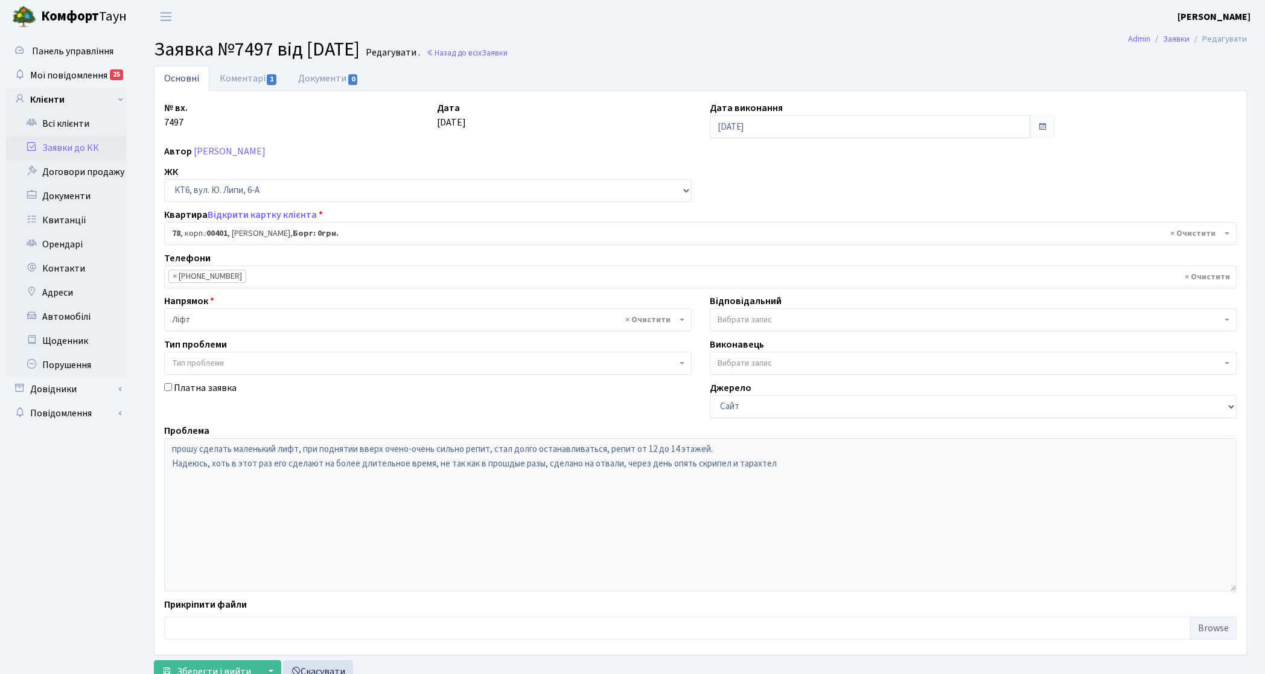
select select "17170"
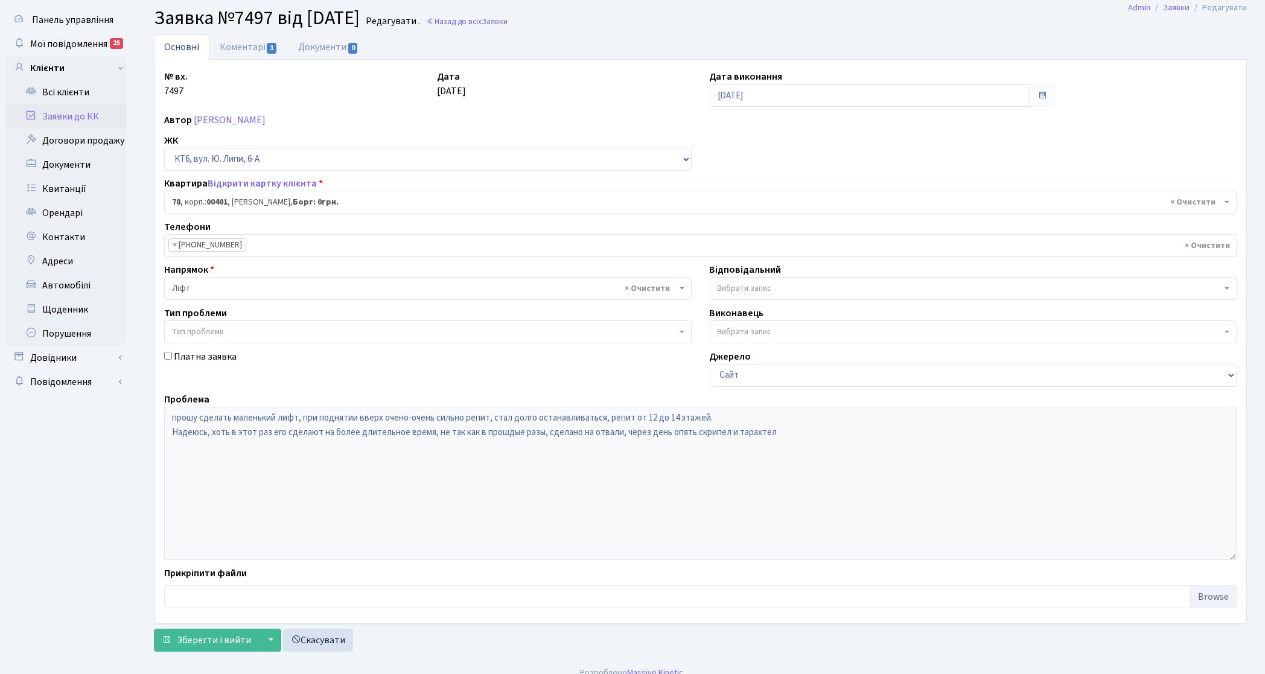
scroll to position [46, 0]
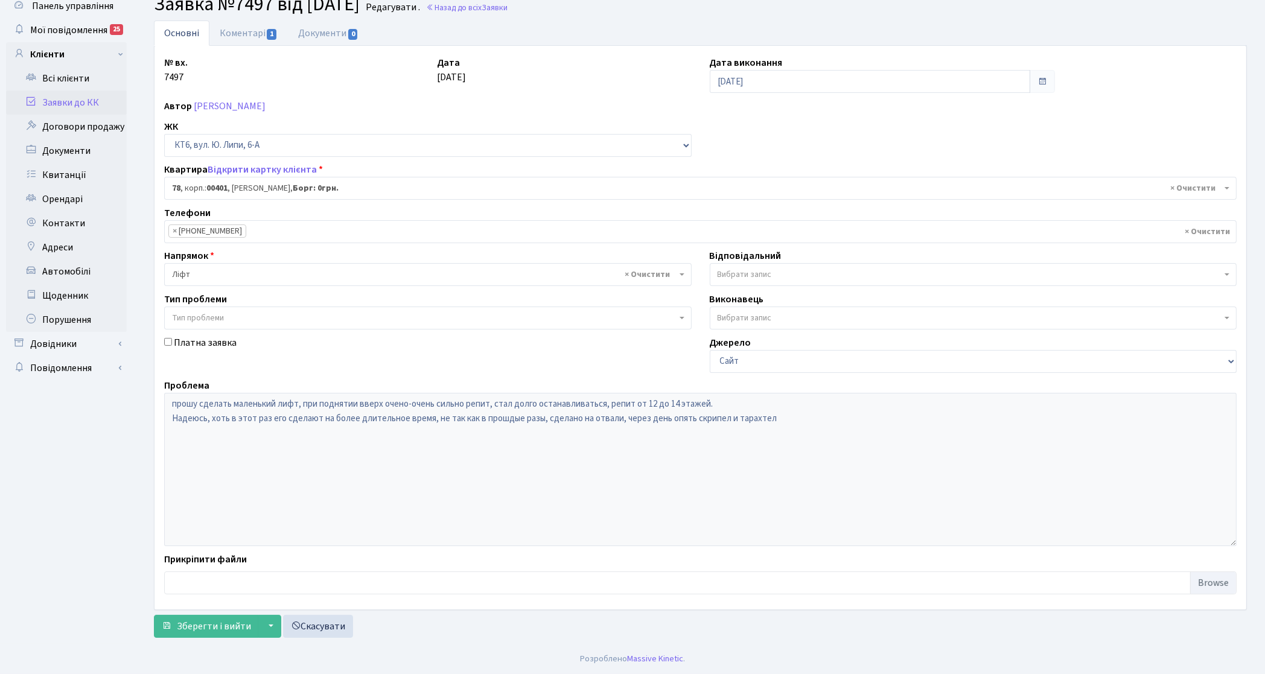
click at [76, 100] on link "Заявки до КК" at bounding box center [66, 103] width 121 height 24
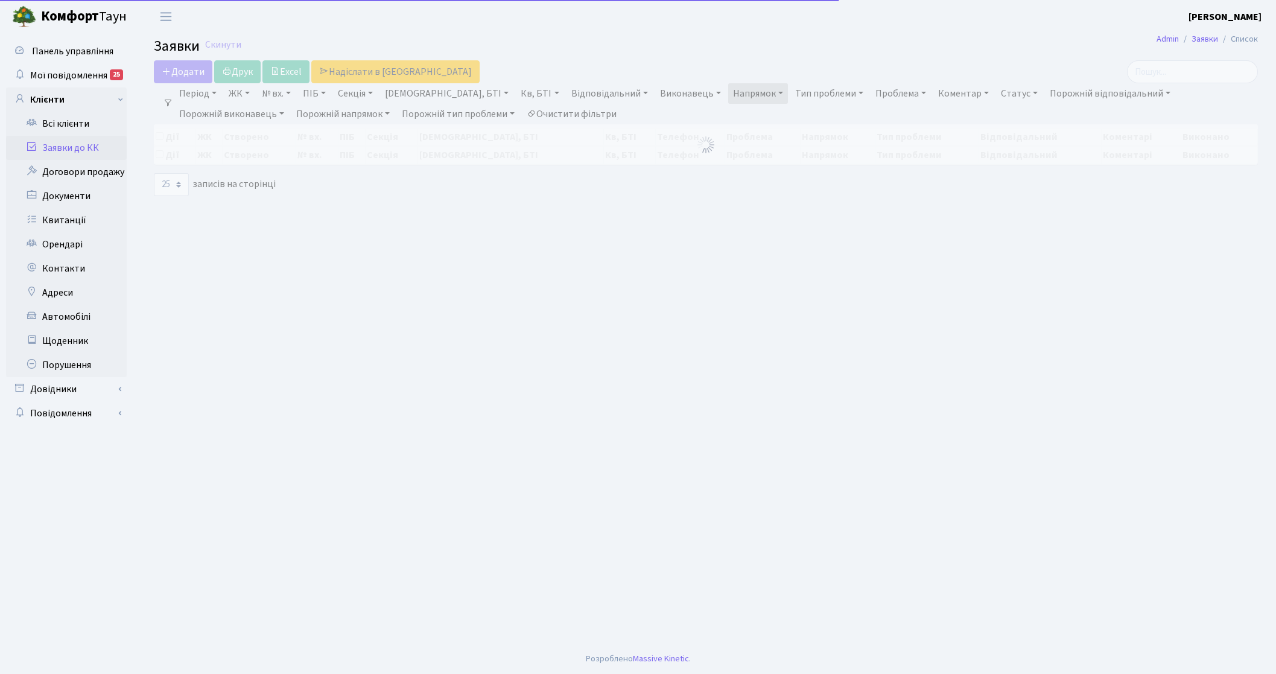
select select "25"
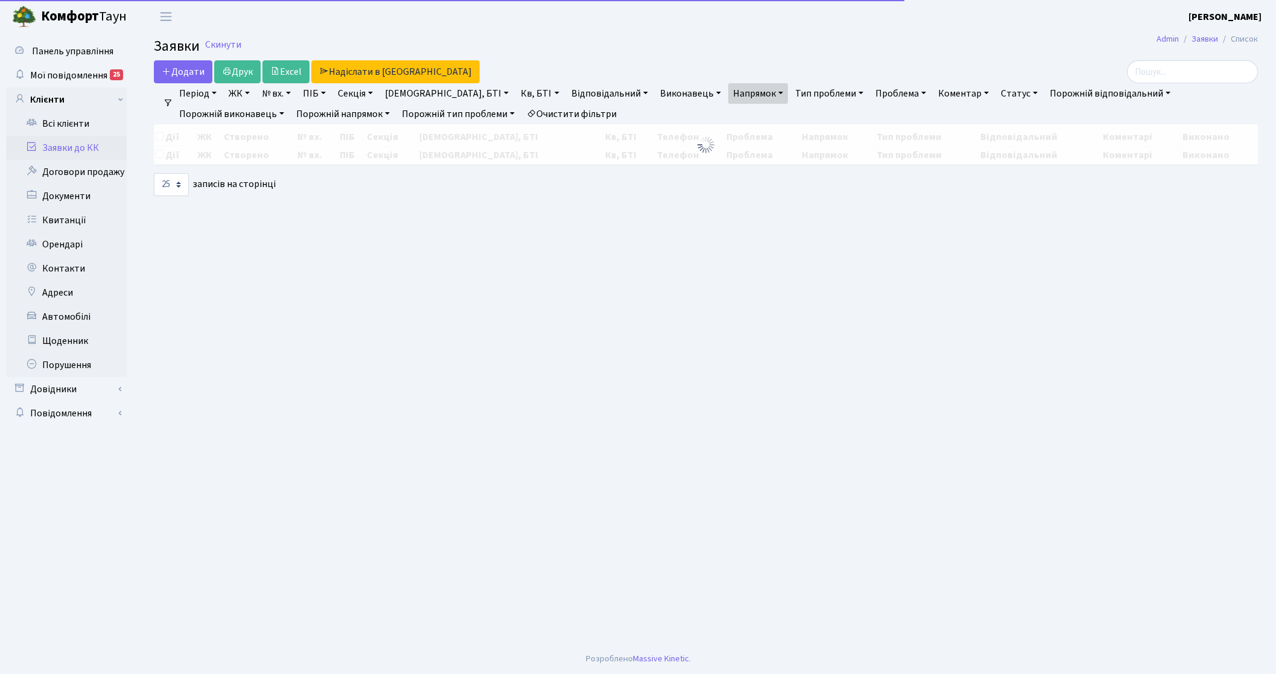
select select "25"
